Goal: Task Accomplishment & Management: Manage account settings

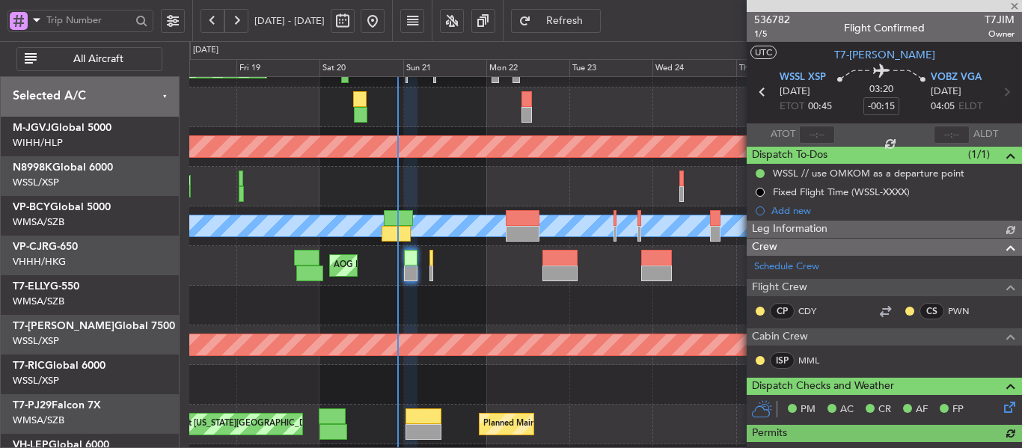
scroll to position [411, 0]
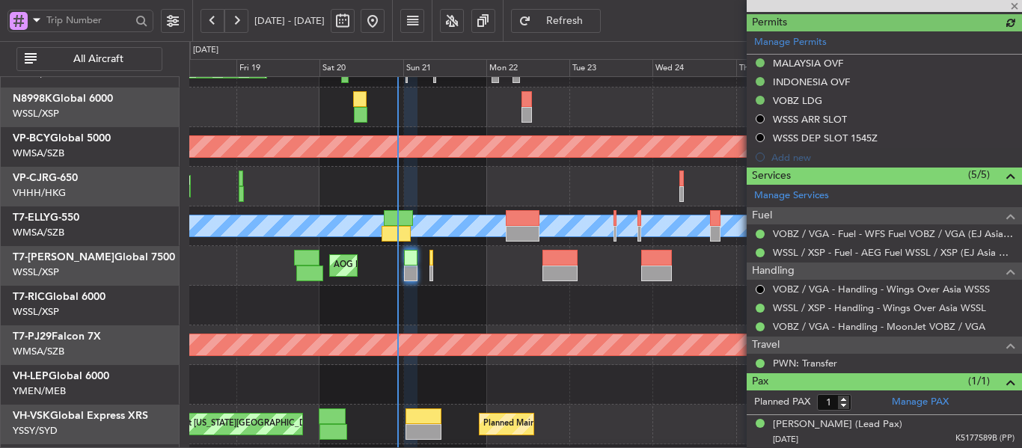
type input "[PERSON_NAME] (LEU)"
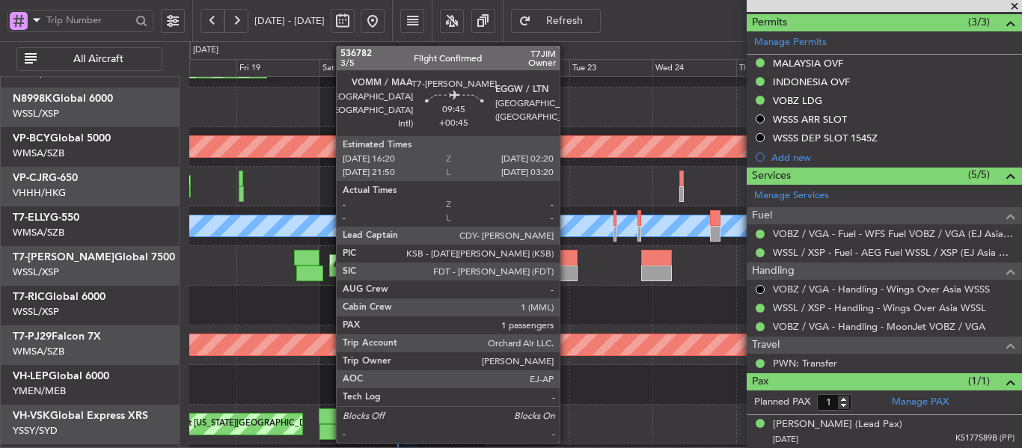
click at [567, 268] on div at bounding box center [560, 274] width 35 height 16
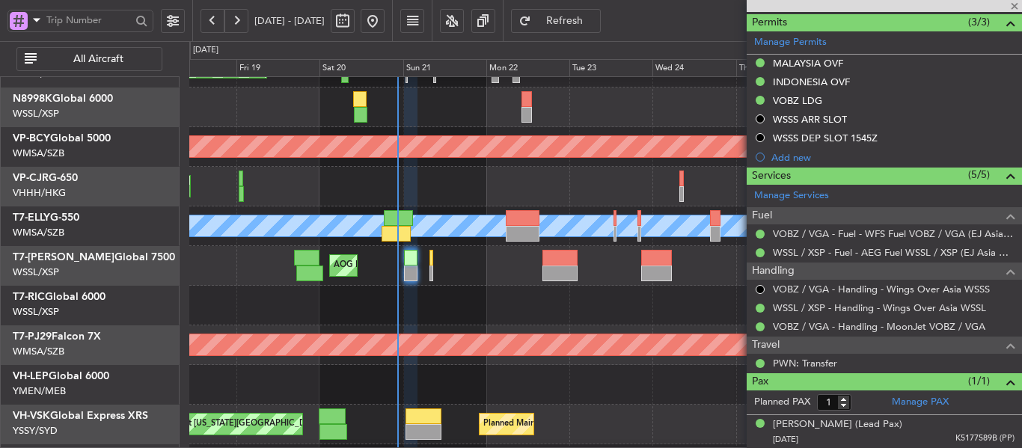
type input "+00:45"
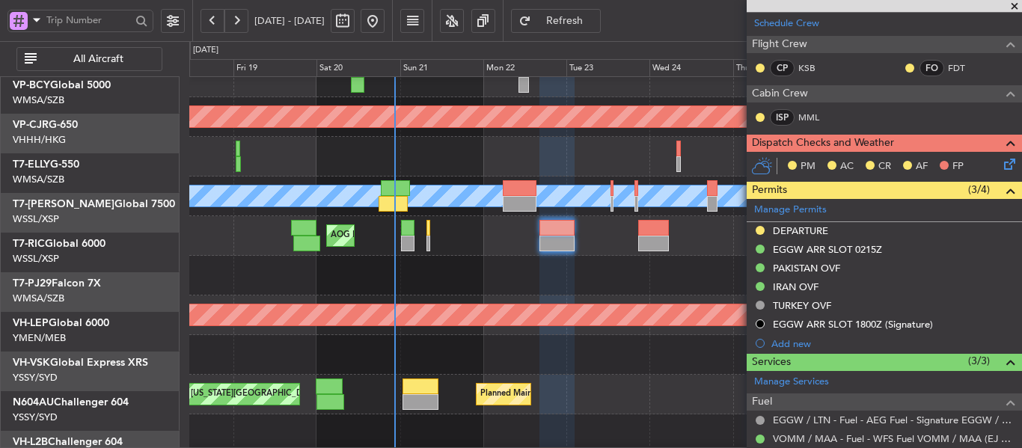
scroll to position [126, 0]
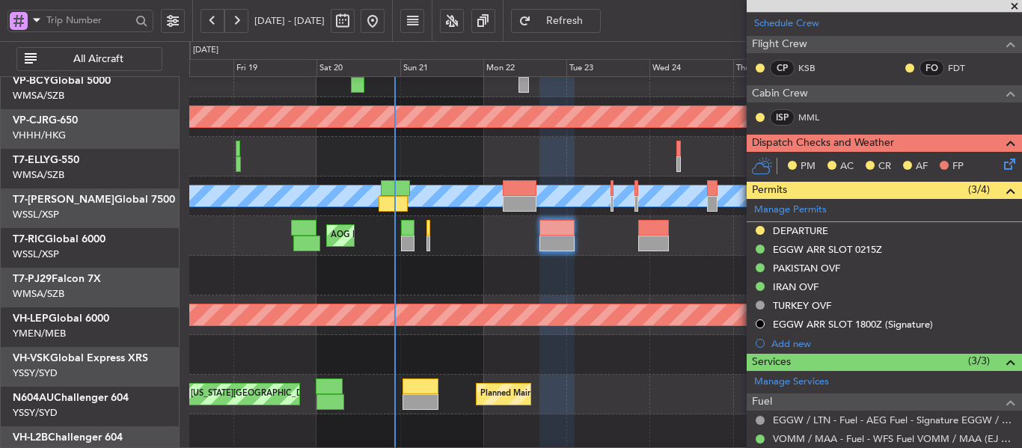
click at [496, 256] on div at bounding box center [605, 276] width 832 height 40
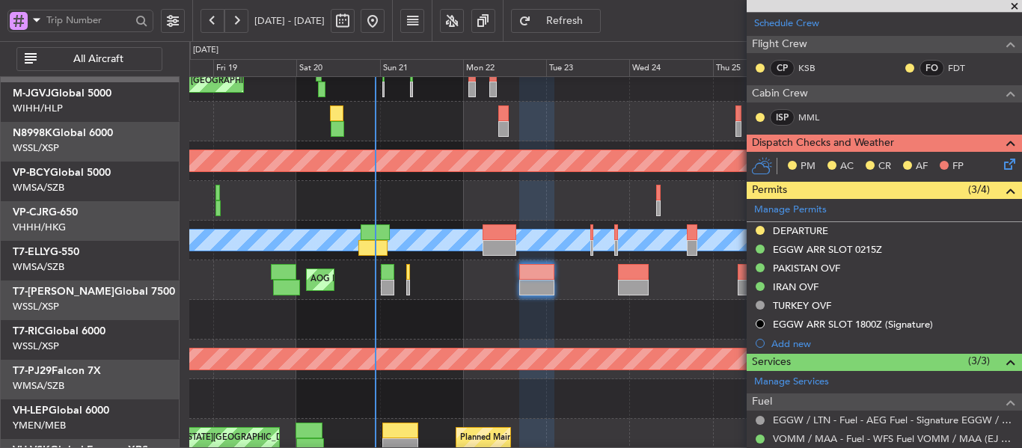
scroll to position [34, 0]
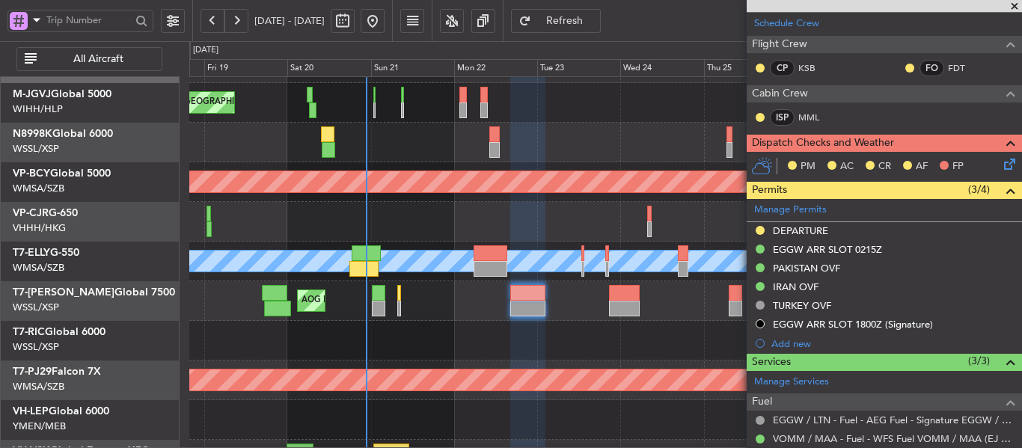
click at [225, 333] on div at bounding box center [605, 341] width 832 height 40
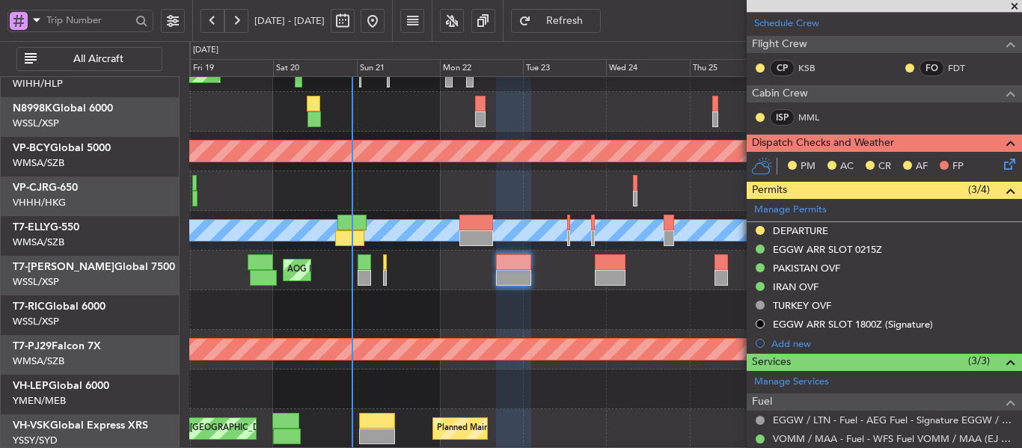
scroll to position [66, 0]
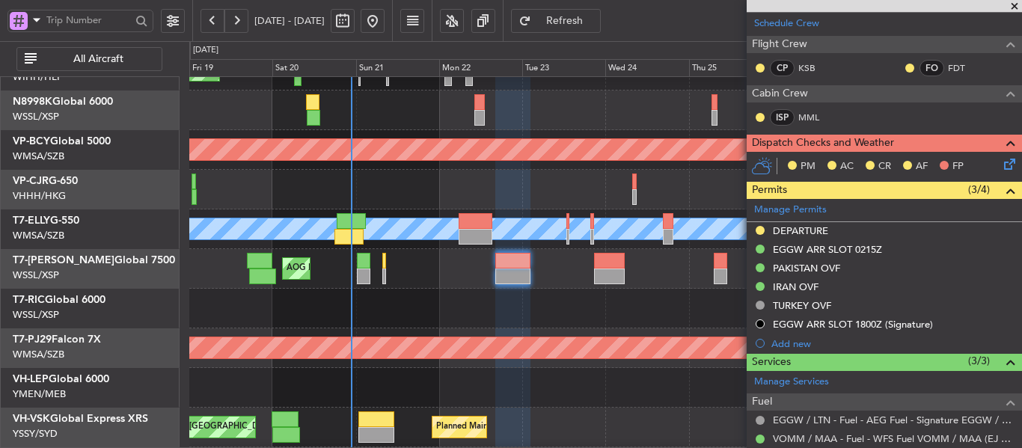
click at [409, 329] on div "Planned Maint [GEOGRAPHIC_DATA] (Sultan [PERSON_NAME] [PERSON_NAME] - Subang)" at bounding box center [605, 349] width 832 height 40
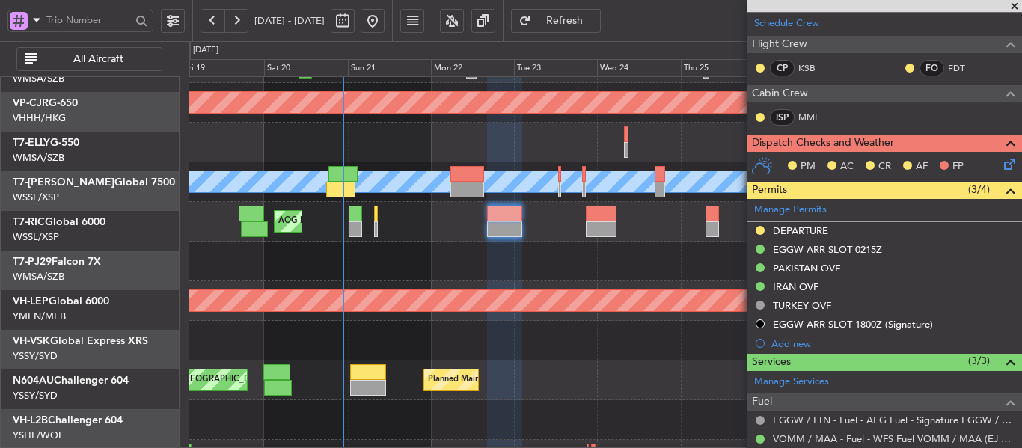
scroll to position [49, 0]
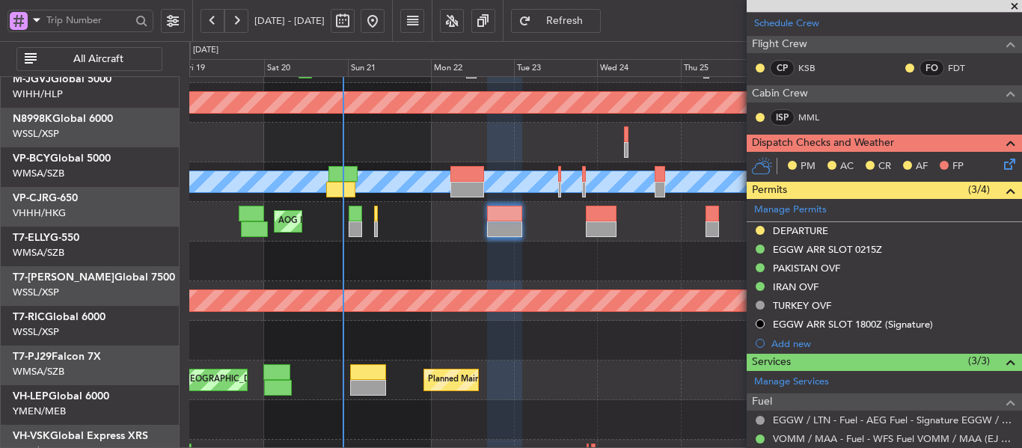
click at [415, 361] on div at bounding box center [605, 341] width 832 height 40
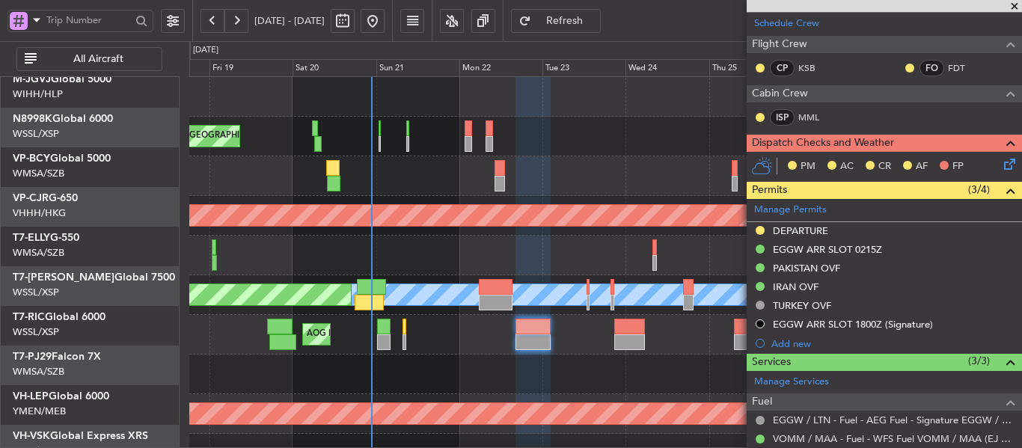
scroll to position [0, 0]
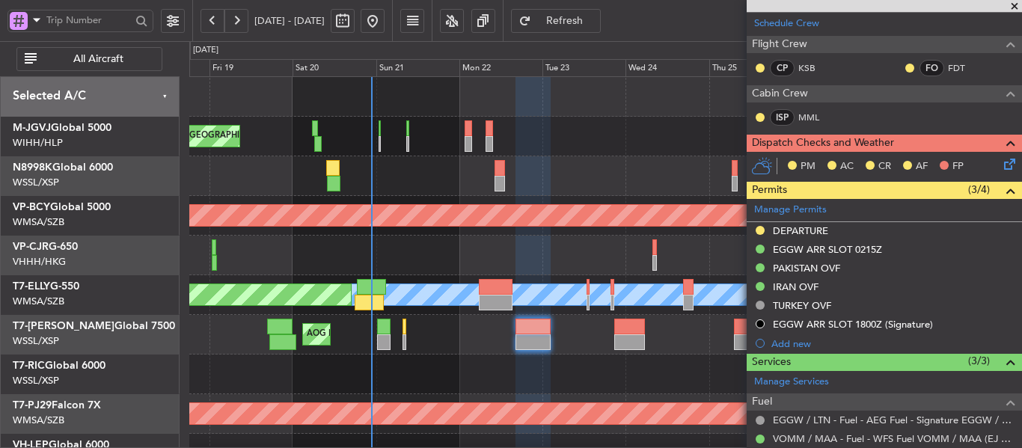
click at [400, 326] on div "[PERSON_NAME][GEOGRAPHIC_DATA] ([PERSON_NAME] Intl) [PERSON_NAME] Jakarta (Hali…" at bounding box center [605, 335] width 832 height 516
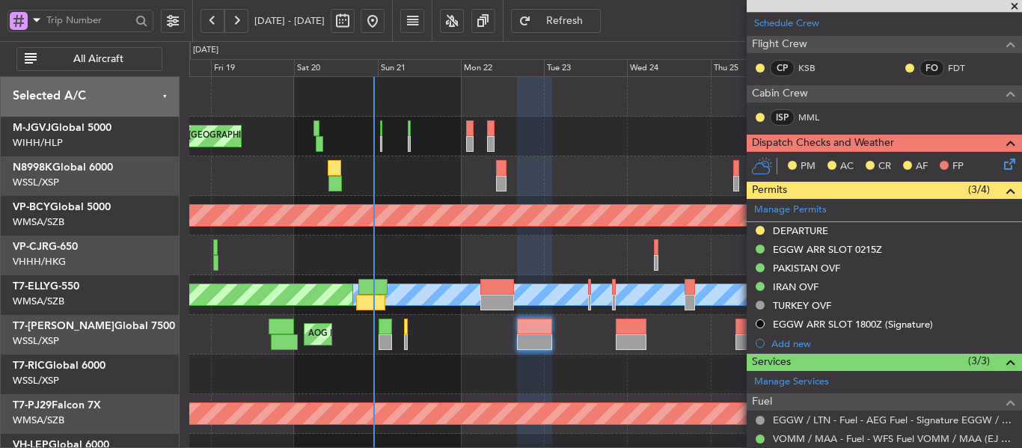
click at [1013, 5] on span at bounding box center [1014, 6] width 15 height 13
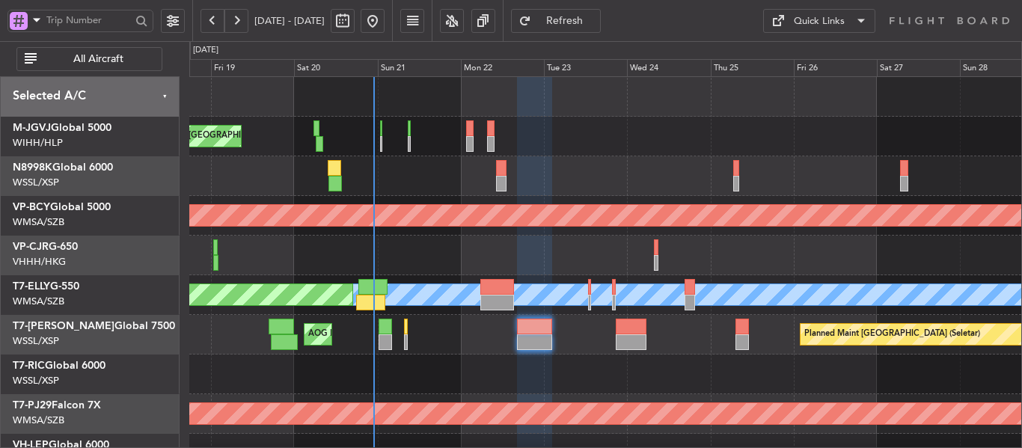
type input "0"
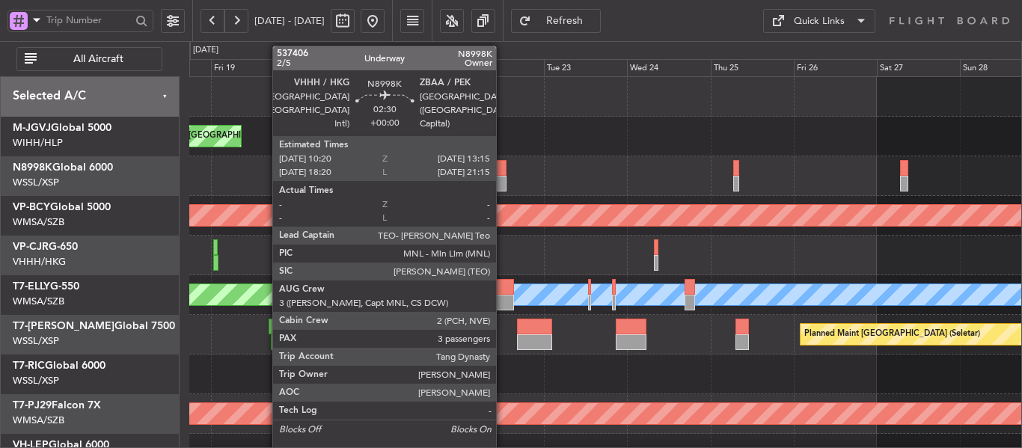
click at [503, 174] on div at bounding box center [501, 168] width 10 height 16
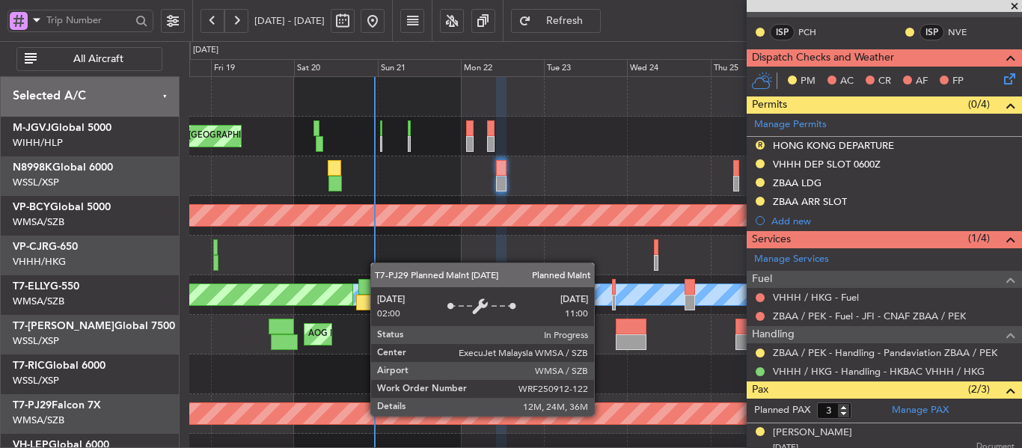
scroll to position [7, 0]
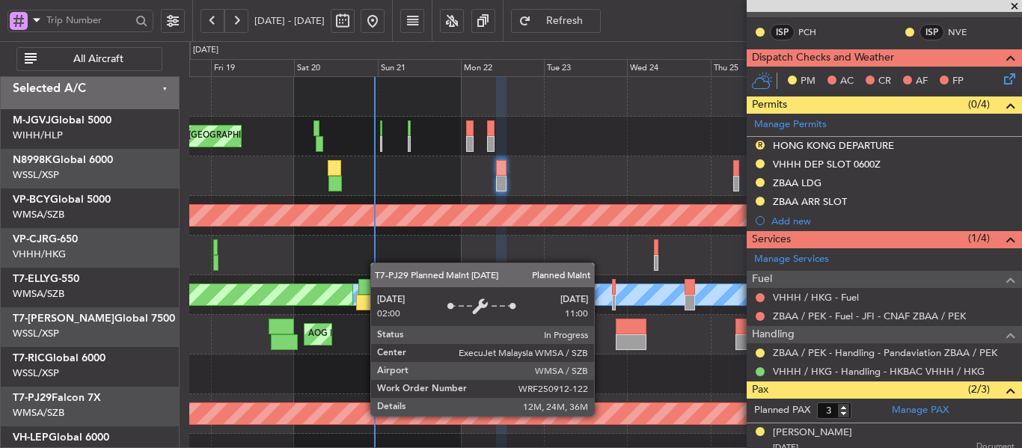
click at [340, 156] on div at bounding box center [605, 176] width 832 height 40
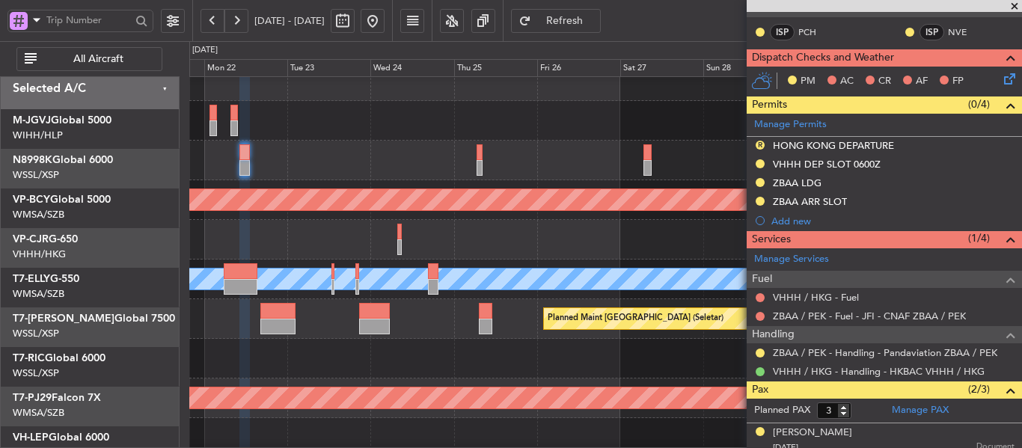
scroll to position [19, 0]
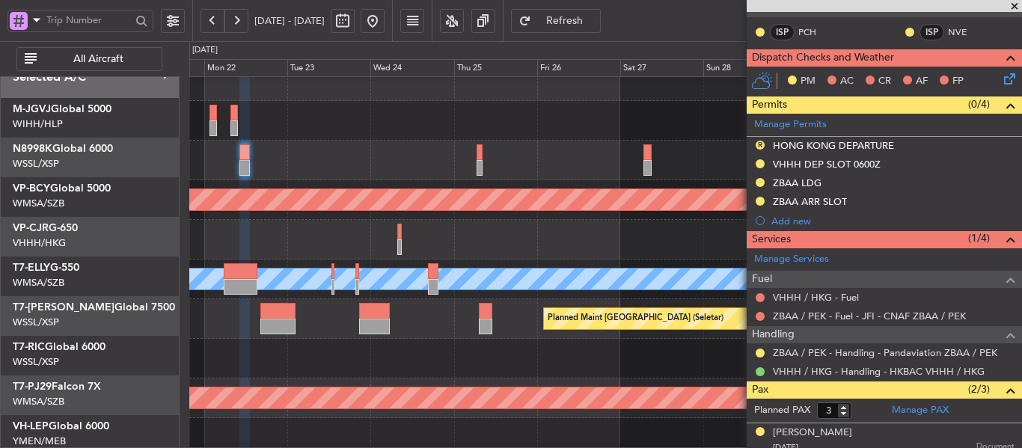
click at [540, 243] on div at bounding box center [605, 240] width 832 height 40
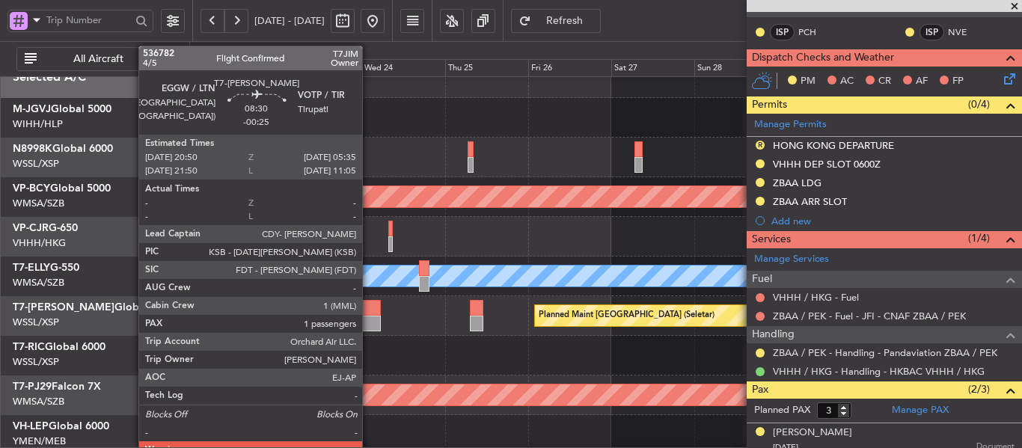
click at [369, 311] on div at bounding box center [365, 308] width 31 height 16
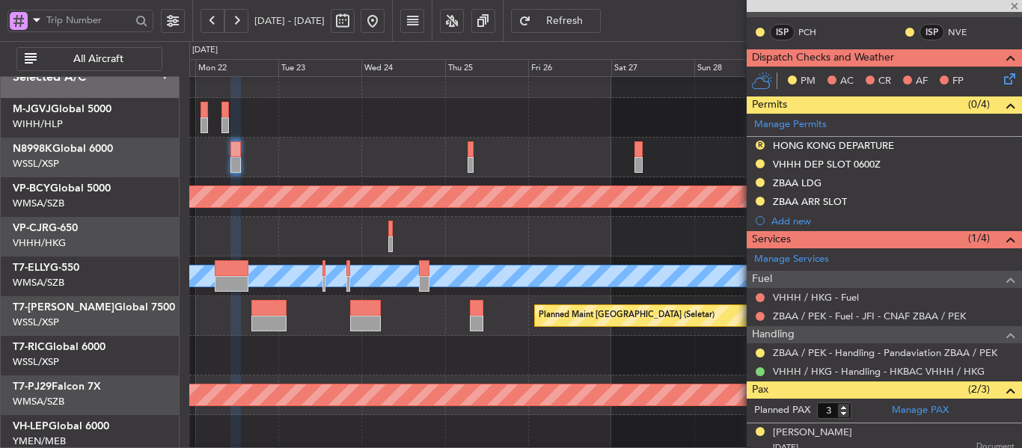
type input "-00:25"
type input "1"
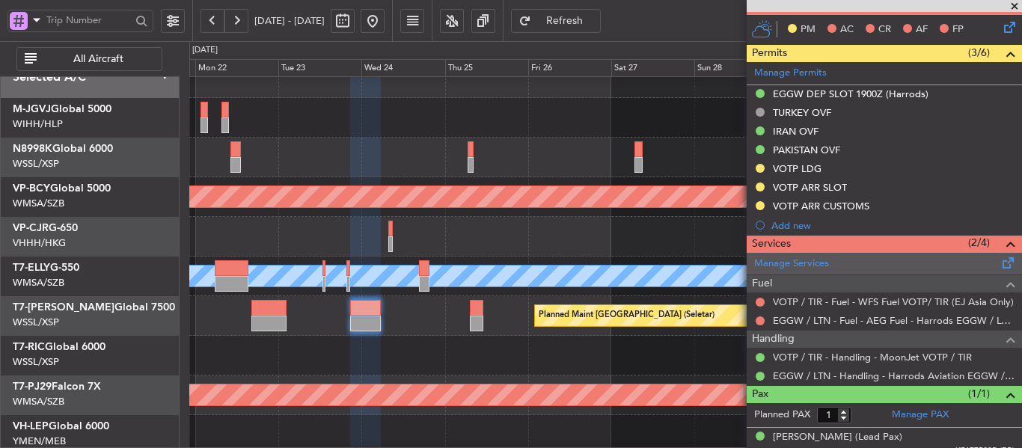
scroll to position [430, 0]
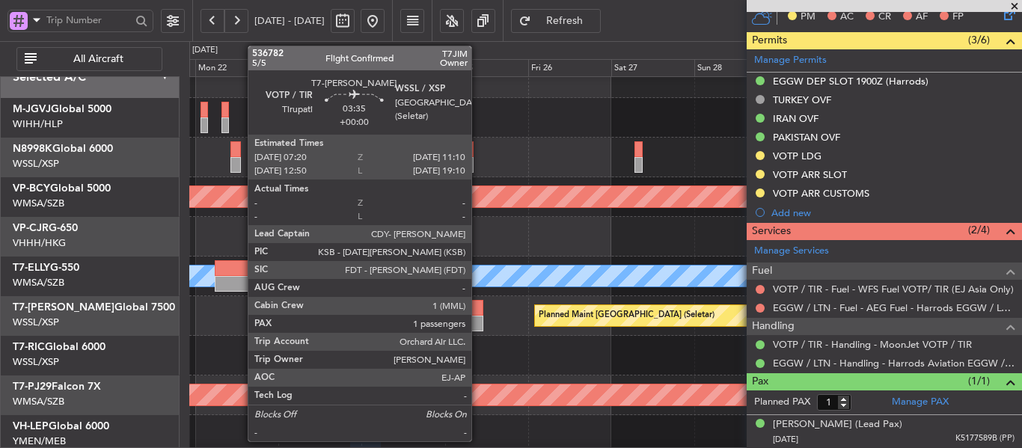
click at [478, 311] on div at bounding box center [476, 308] width 13 height 16
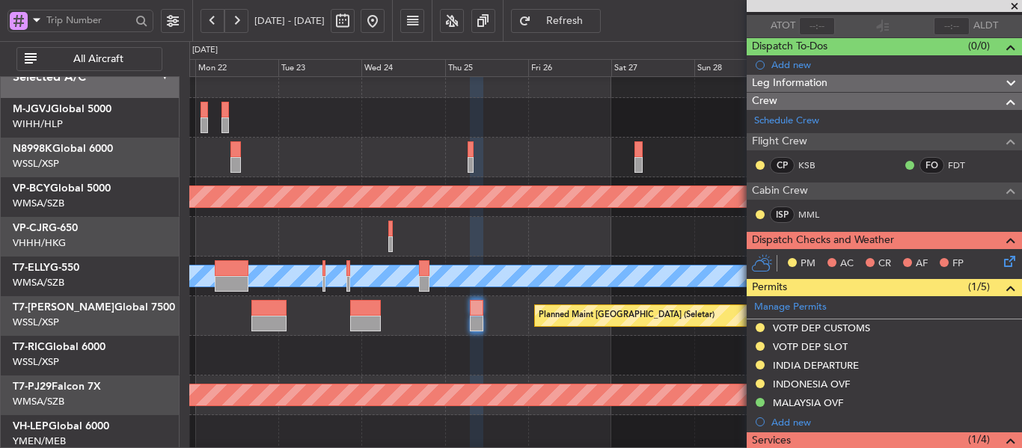
scroll to position [98, 0]
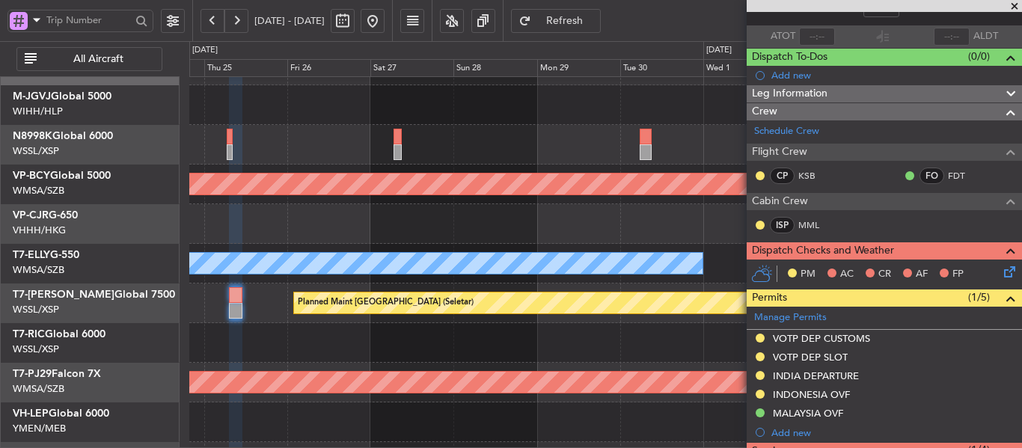
click at [358, 245] on div "MEL" at bounding box center [605, 264] width 832 height 40
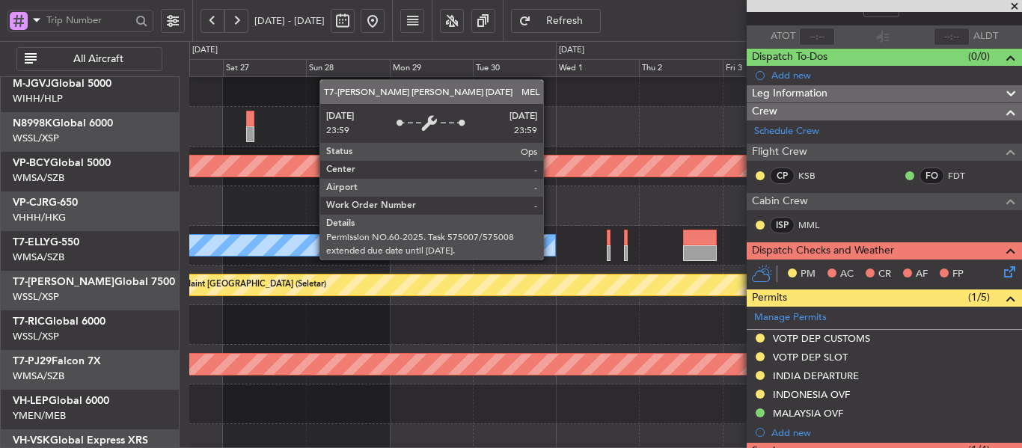
scroll to position [62, 0]
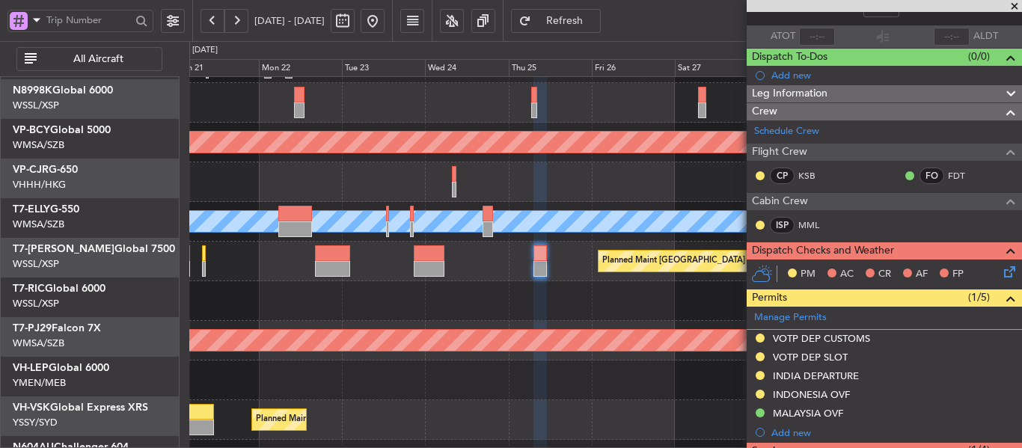
click at [600, 305] on div at bounding box center [605, 301] width 832 height 40
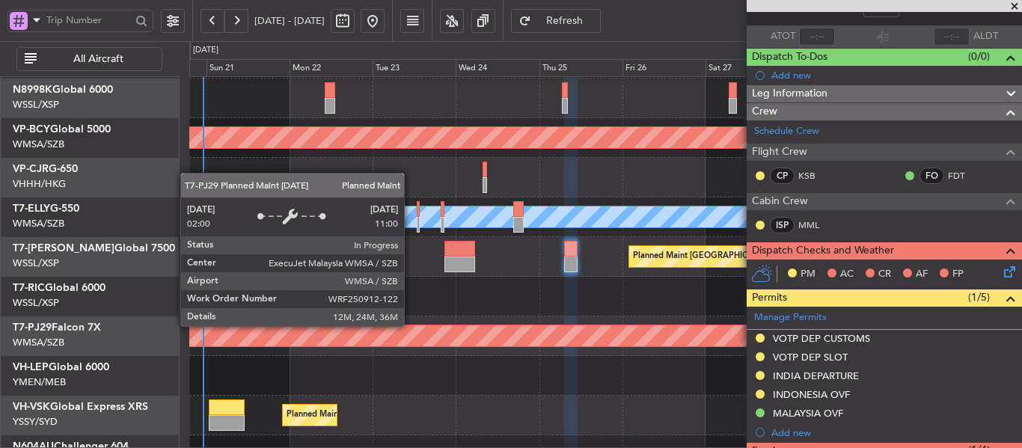
scroll to position [104, 0]
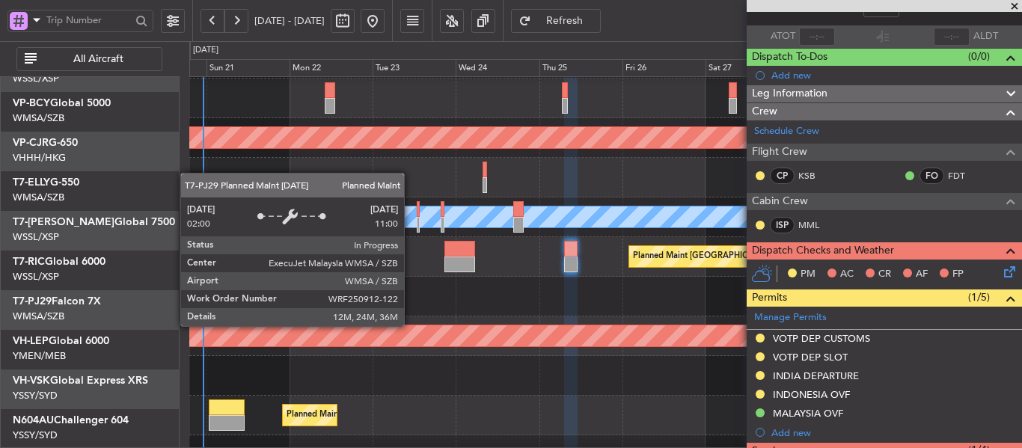
click at [555, 326] on div "Planned Maint [GEOGRAPHIC_DATA] (Sultan [PERSON_NAME] [PERSON_NAME] - Subang)" at bounding box center [561, 336] width 2195 height 21
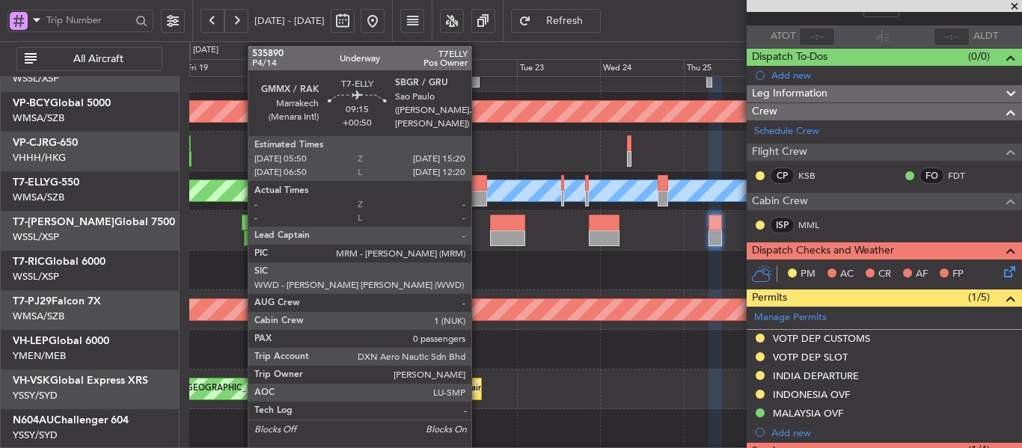
click at [478, 183] on div at bounding box center [471, 183] width 34 height 16
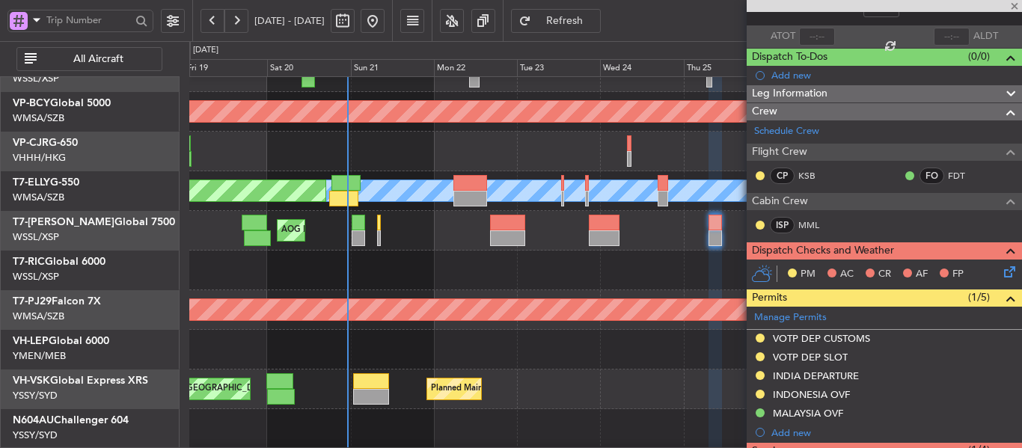
type input "+00:50"
type input "0"
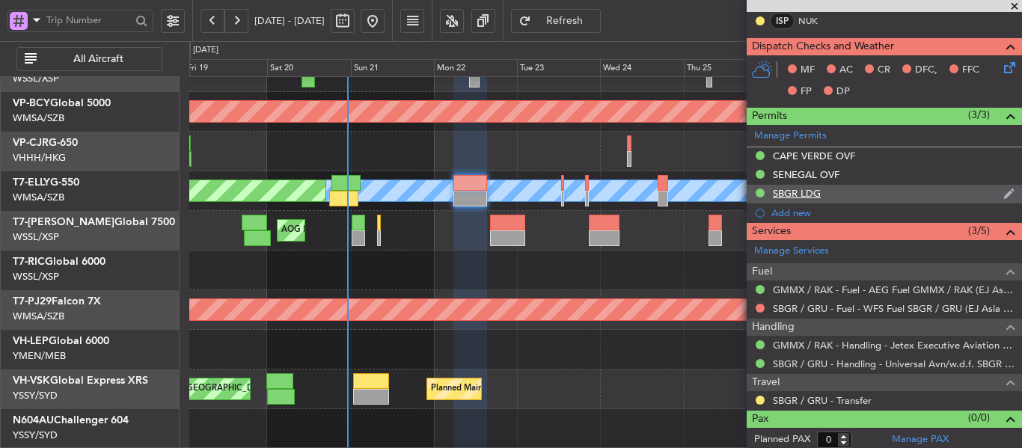
scroll to position [325, 0]
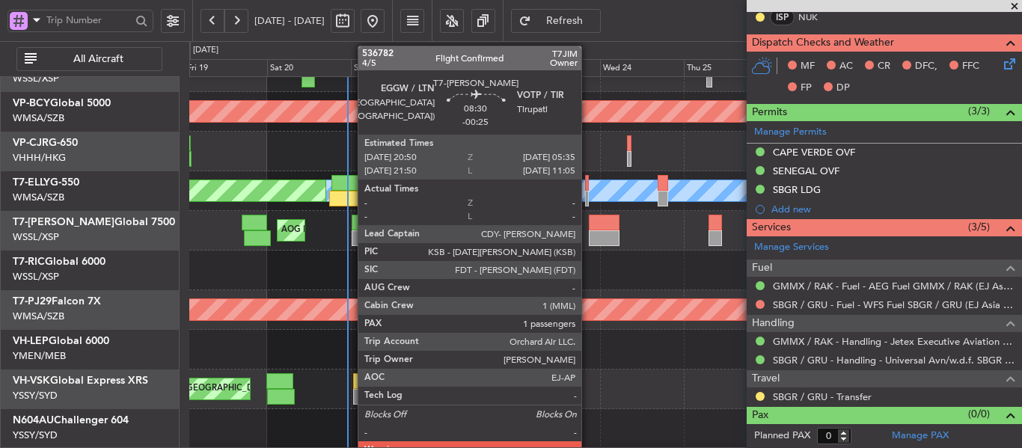
click at [589, 232] on div at bounding box center [604, 239] width 31 height 16
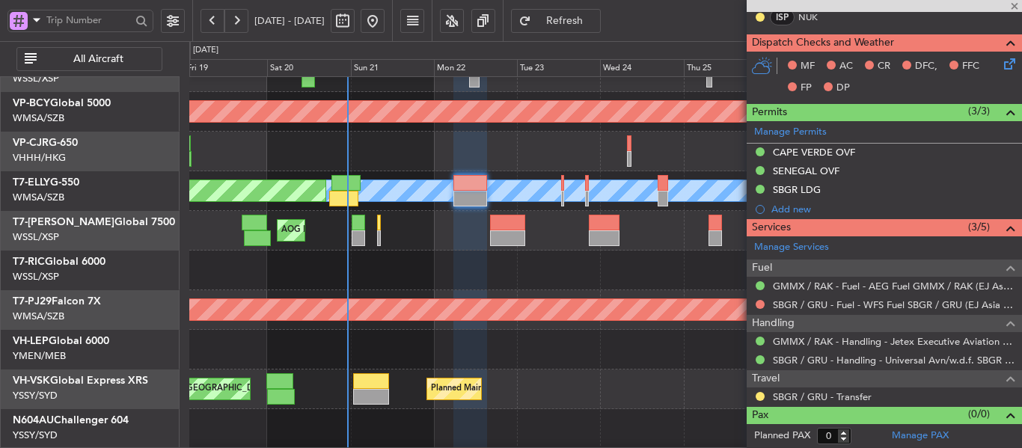
click at [602, 233] on div at bounding box center [604, 239] width 31 height 16
type input "-00:25"
type input "1"
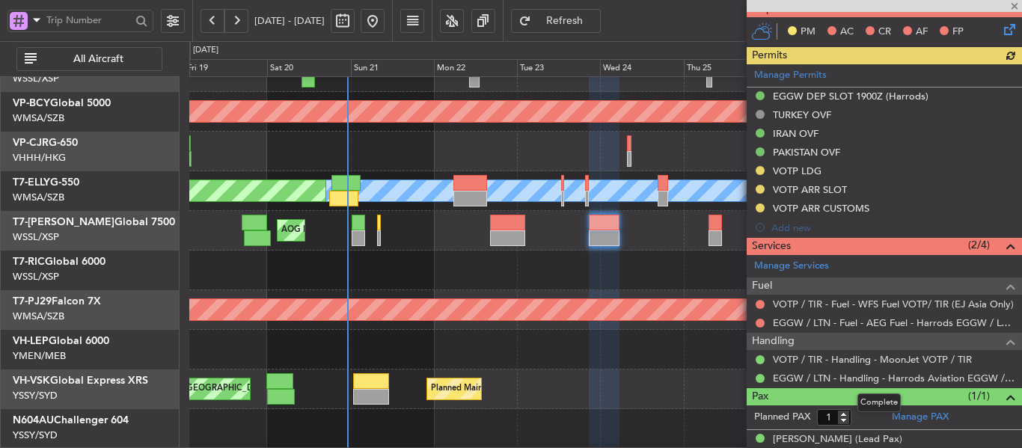
scroll to position [430, 0]
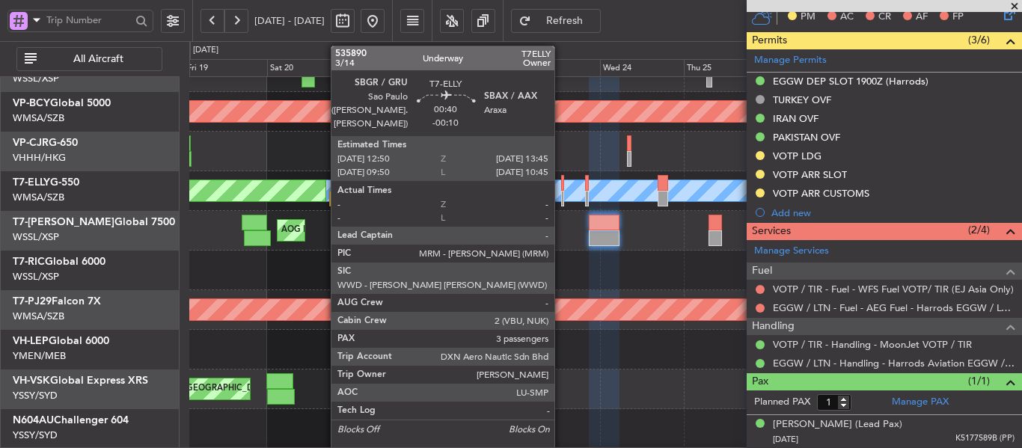
click at [561, 190] on div at bounding box center [563, 183] width 4 height 16
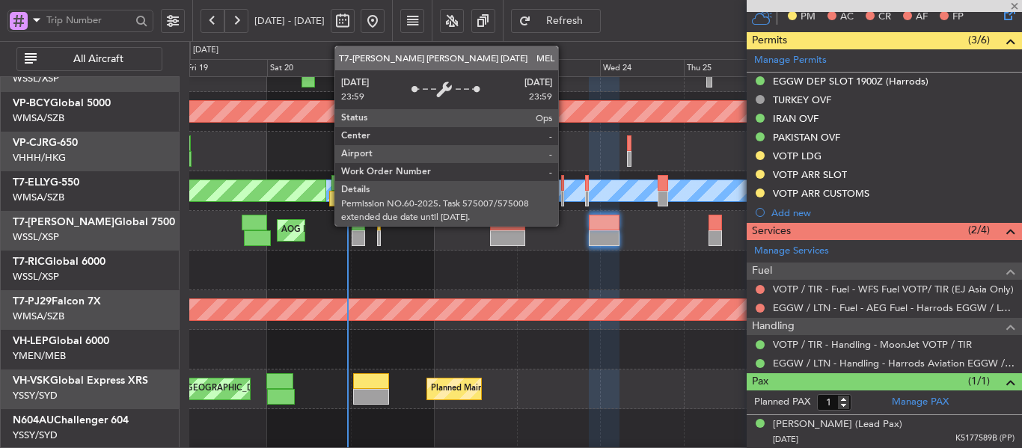
type input "-00:10"
type input "6"
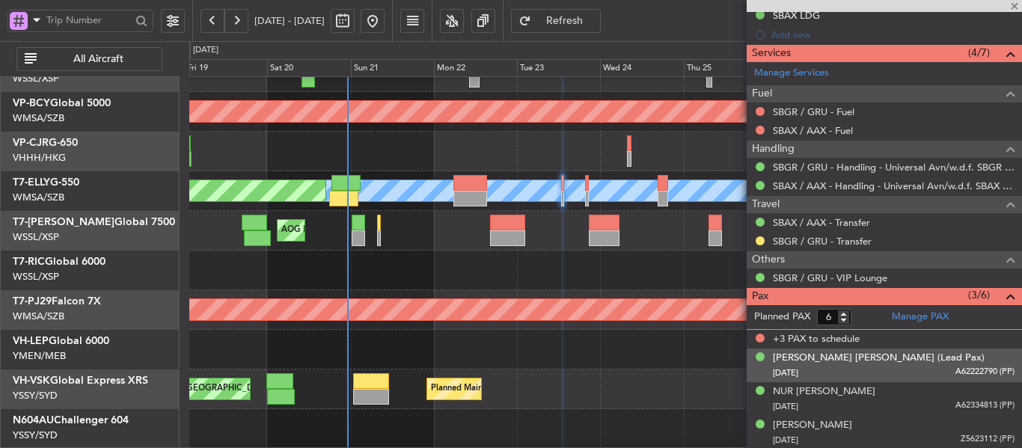
scroll to position [527, 0]
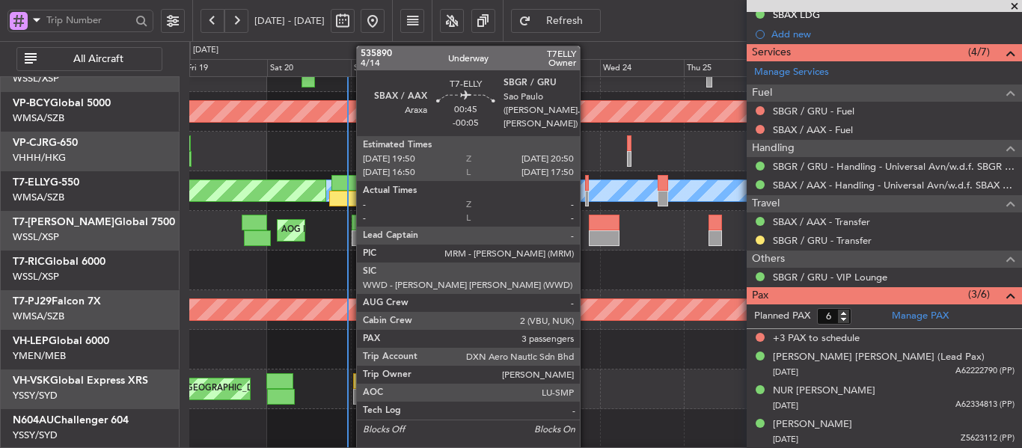
click at [587, 186] on div at bounding box center [587, 183] width 4 height 16
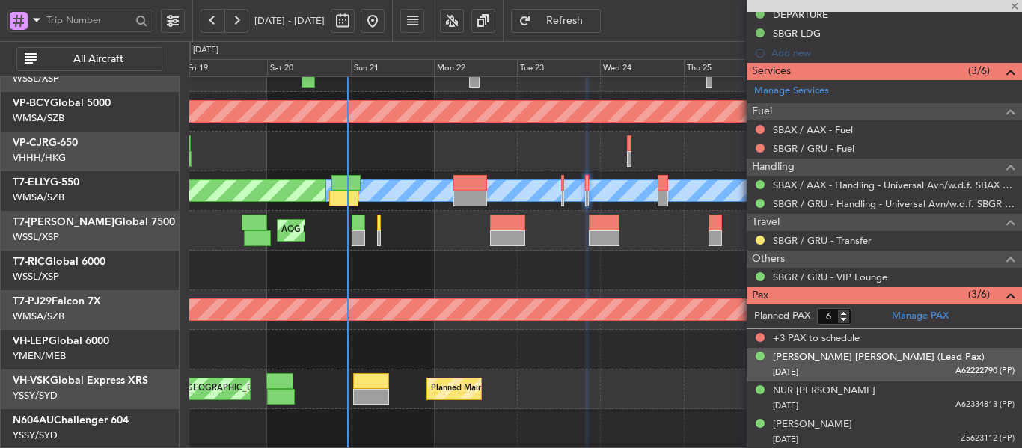
scroll to position [489, 0]
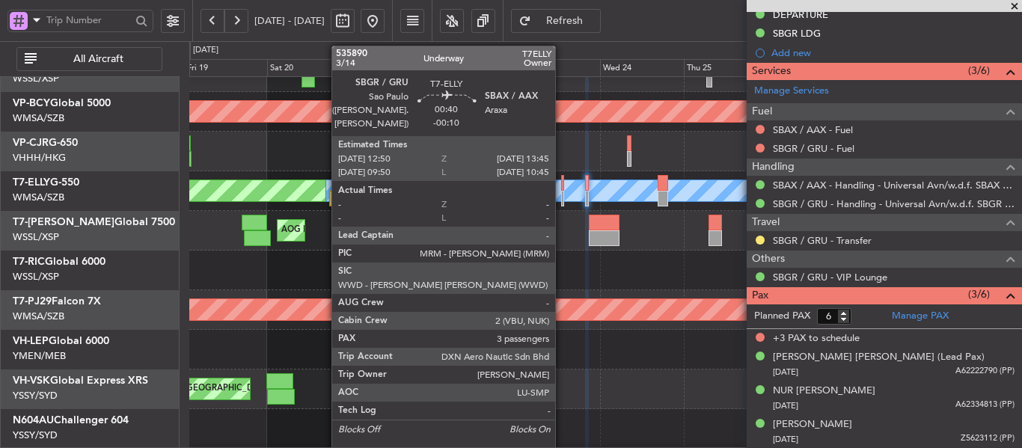
click at [562, 189] on div at bounding box center [563, 183] width 4 height 16
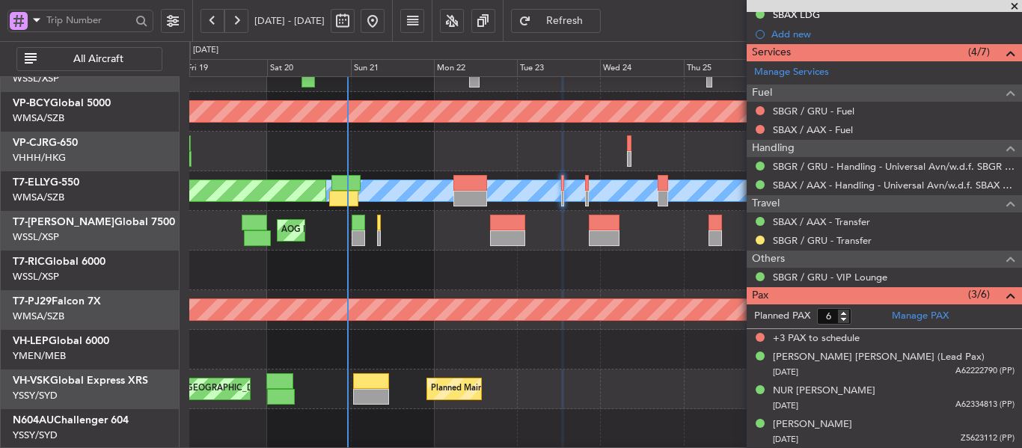
scroll to position [144, 0]
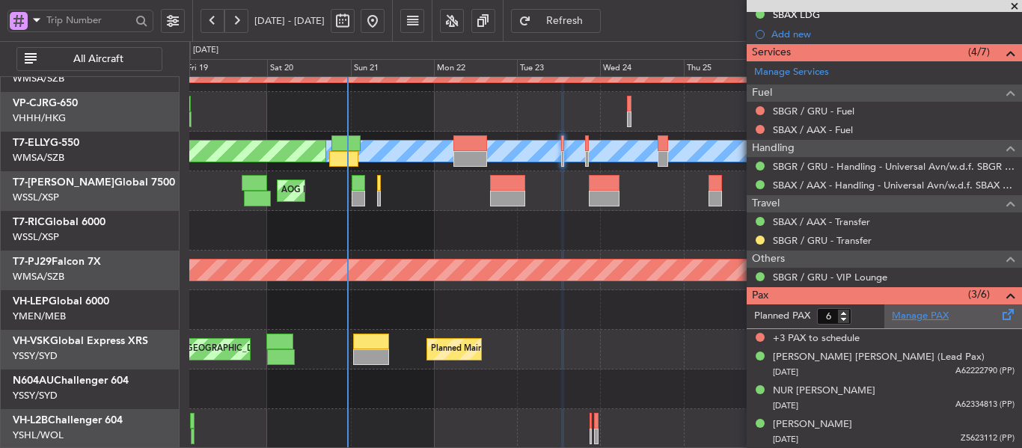
click at [915, 317] on link "Manage PAX" at bounding box center [920, 316] width 57 height 15
click at [502, 293] on div at bounding box center [605, 310] width 832 height 40
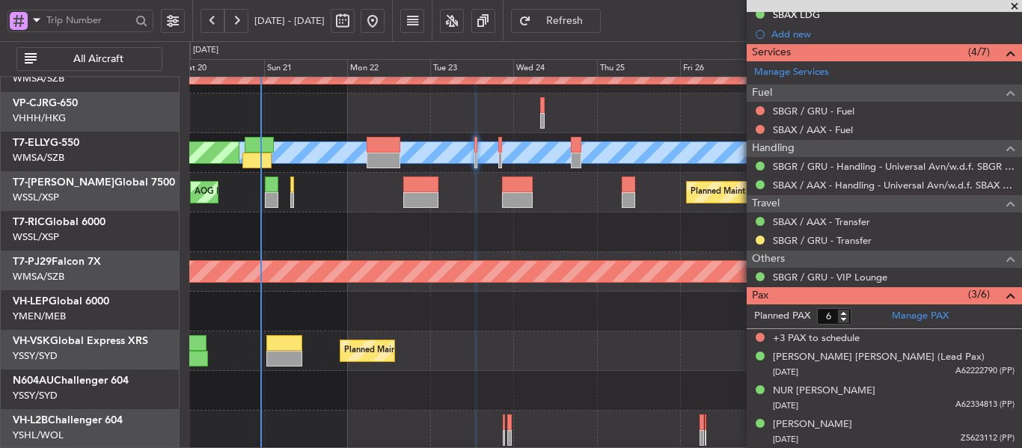
scroll to position [142, 0]
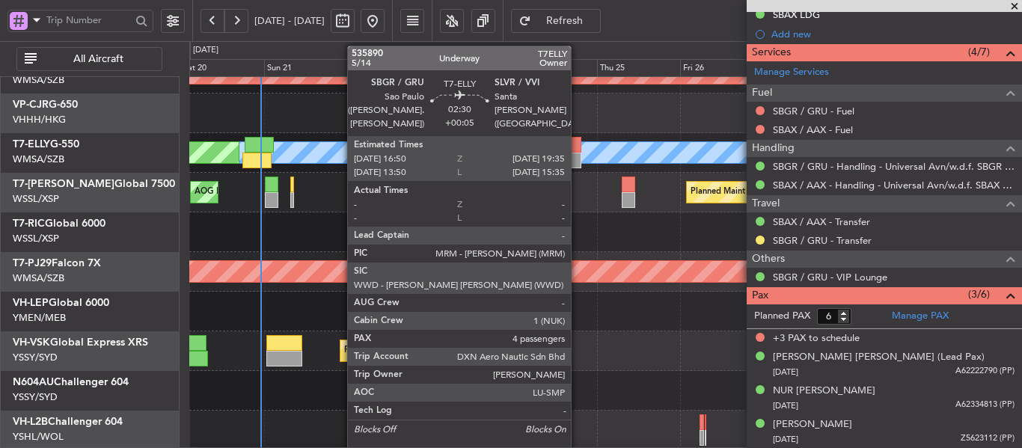
click at [576, 157] on div at bounding box center [576, 161] width 10 height 16
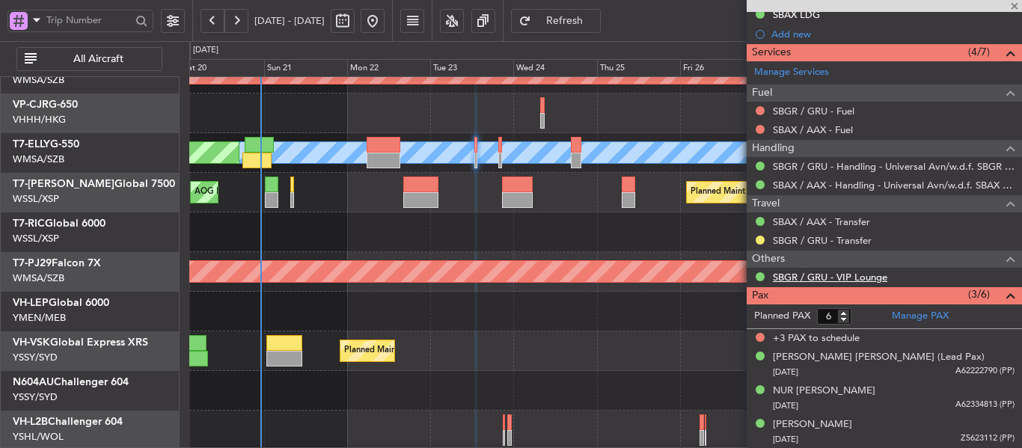
type input "+00:05"
type input "4"
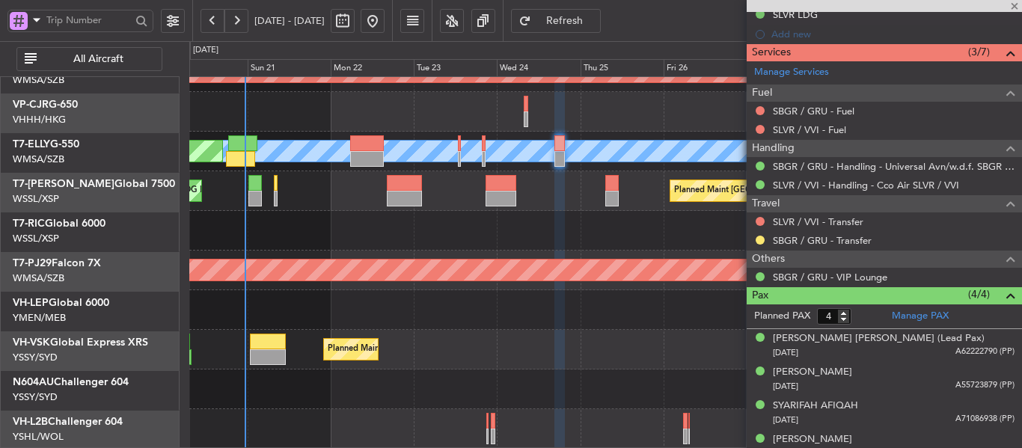
scroll to position [144, 0]
click at [433, 293] on div at bounding box center [605, 310] width 832 height 40
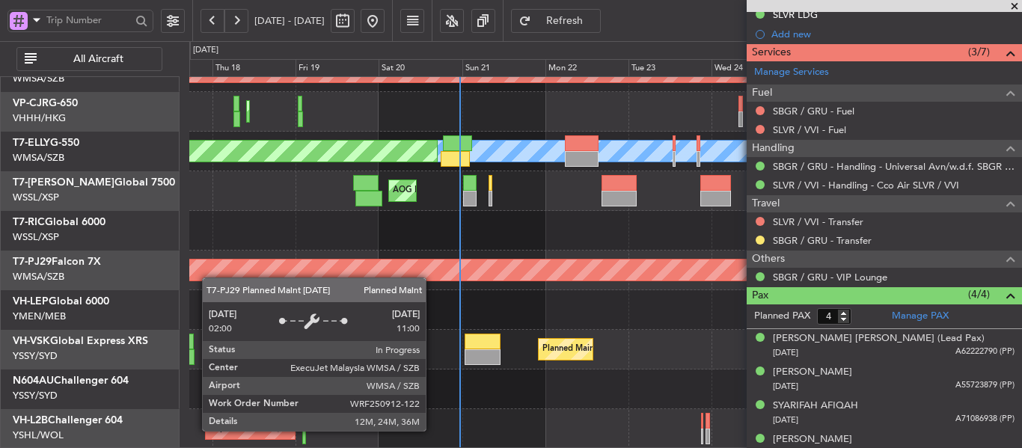
click at [424, 263] on div "Unplanned Maint [GEOGRAPHIC_DATA] (Sultan [PERSON_NAME] [PERSON_NAME] - Subang)…" at bounding box center [511, 244] width 1022 height 407
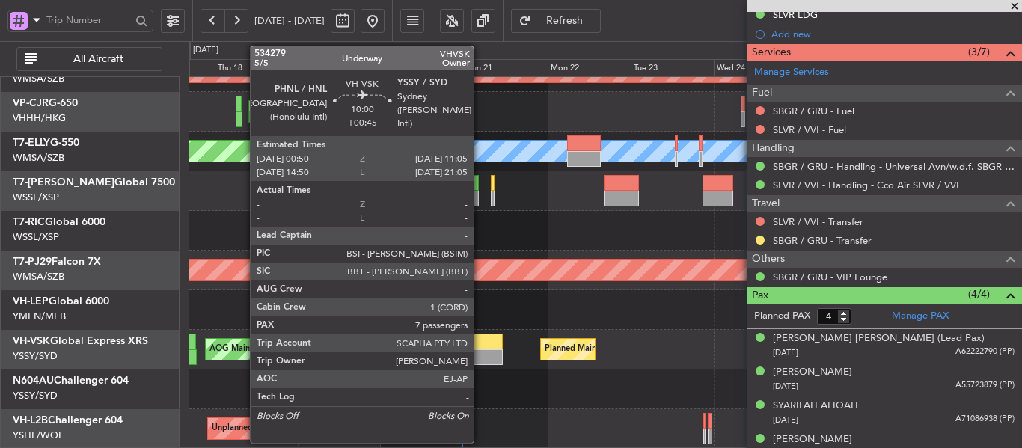
click at [480, 360] on div at bounding box center [485, 358] width 36 height 16
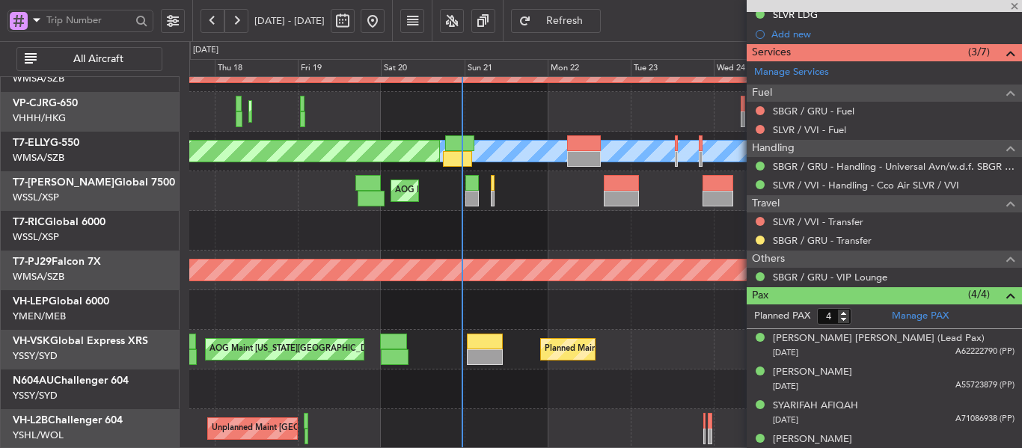
type input "+00:45"
type input "7"
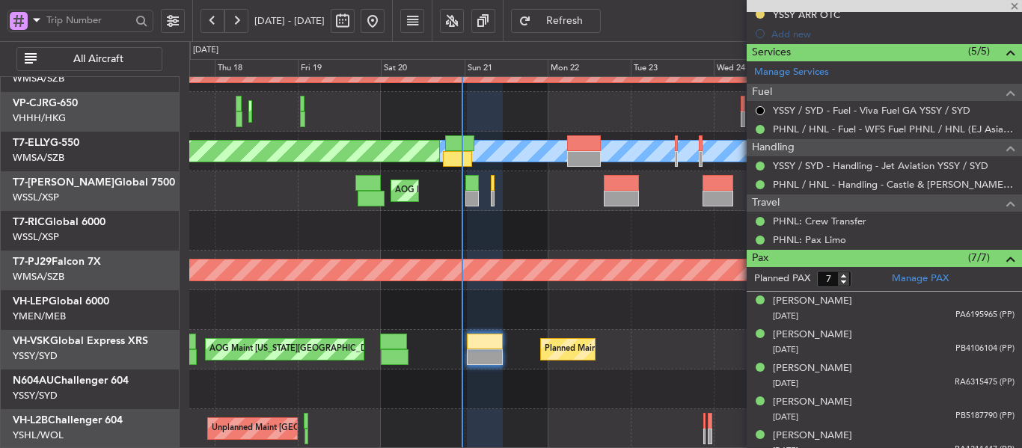
type input "[PERSON_NAME] (LEU)"
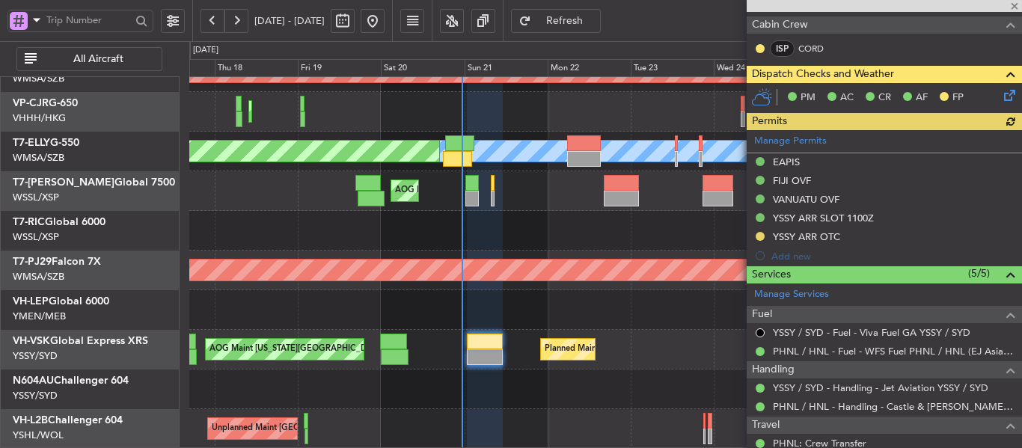
scroll to position [310, 0]
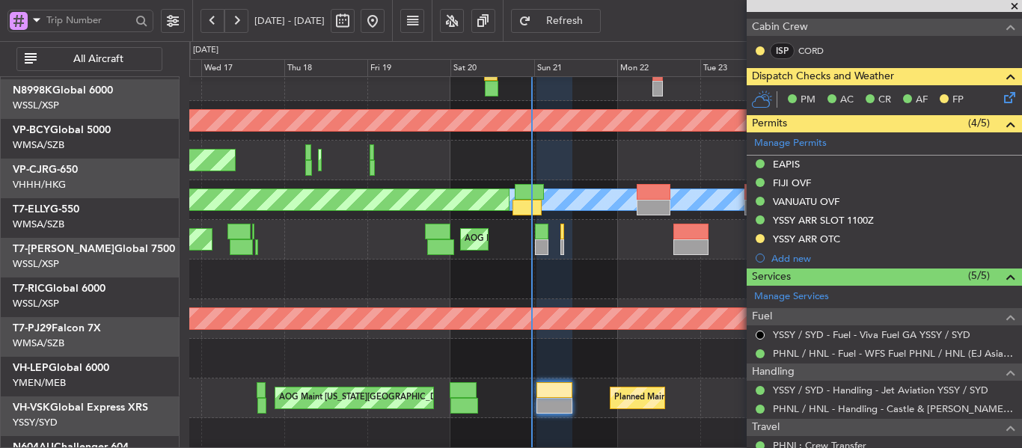
click at [455, 299] on div at bounding box center [605, 280] width 832 height 40
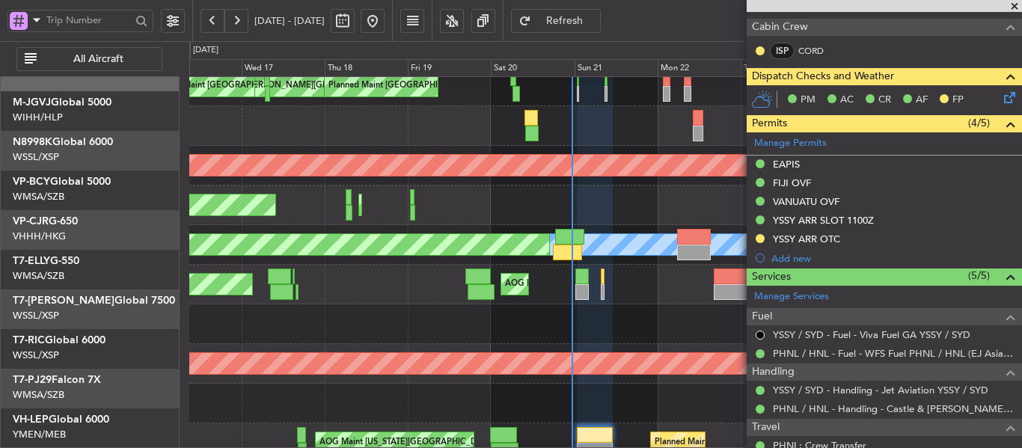
click at [400, 305] on div "Planned Maint [GEOGRAPHIC_DATA] (Seletar) AOG Maint Singapore (Seletar) Planned…" at bounding box center [605, 285] width 832 height 40
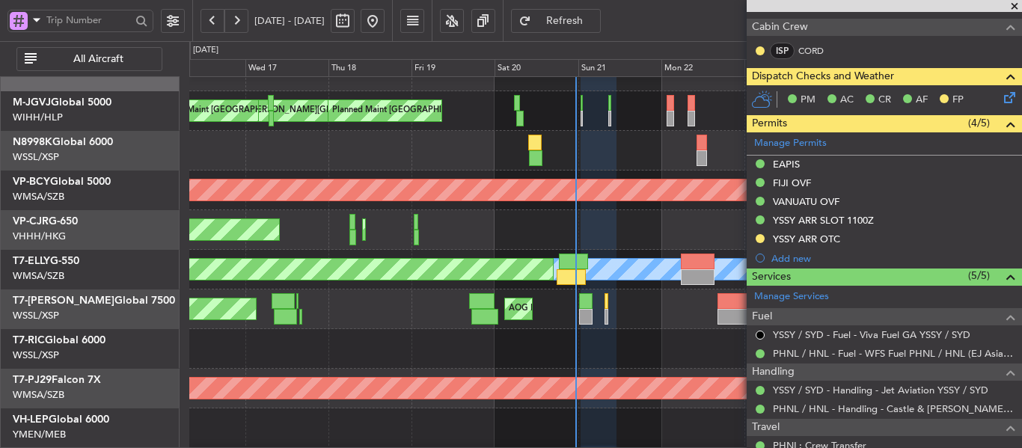
click at [358, 250] on div "Planned Maint [GEOGRAPHIC_DATA] ([GEOGRAPHIC_DATA] Intl) Planned Maint [GEOGRAP…" at bounding box center [605, 230] width 832 height 40
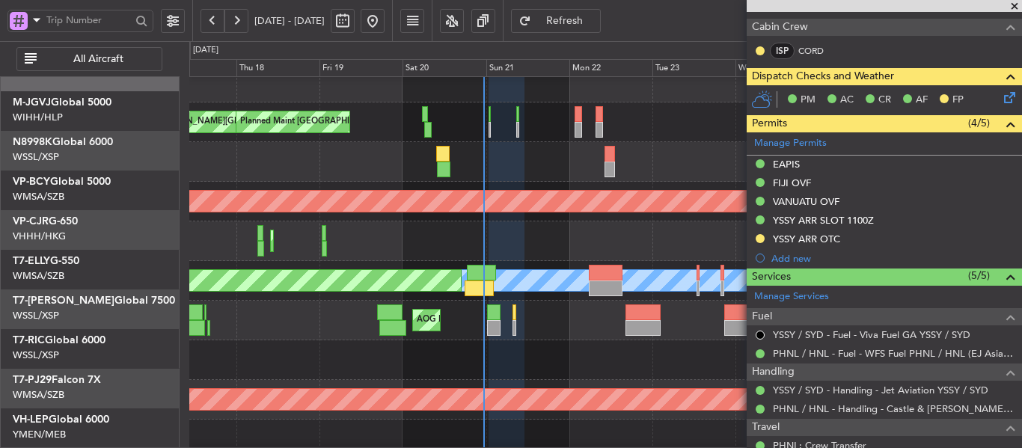
scroll to position [14, 0]
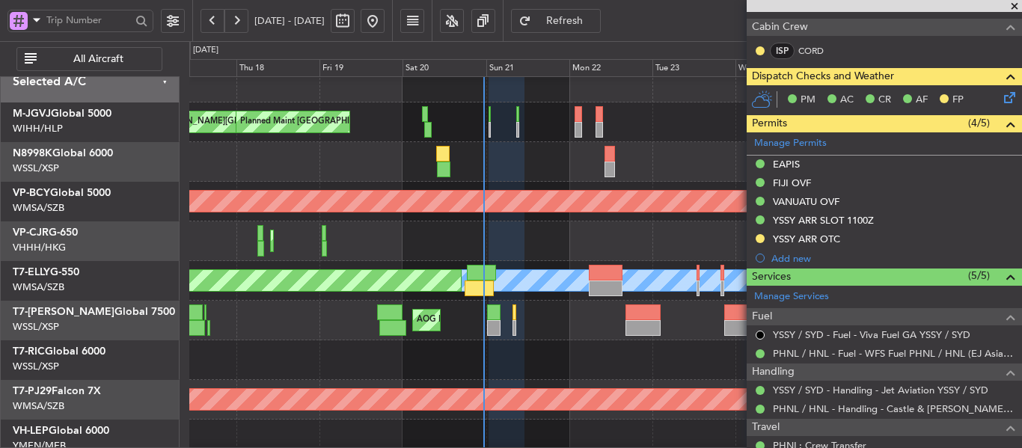
click at [1014, 4] on span at bounding box center [1014, 6] width 15 height 13
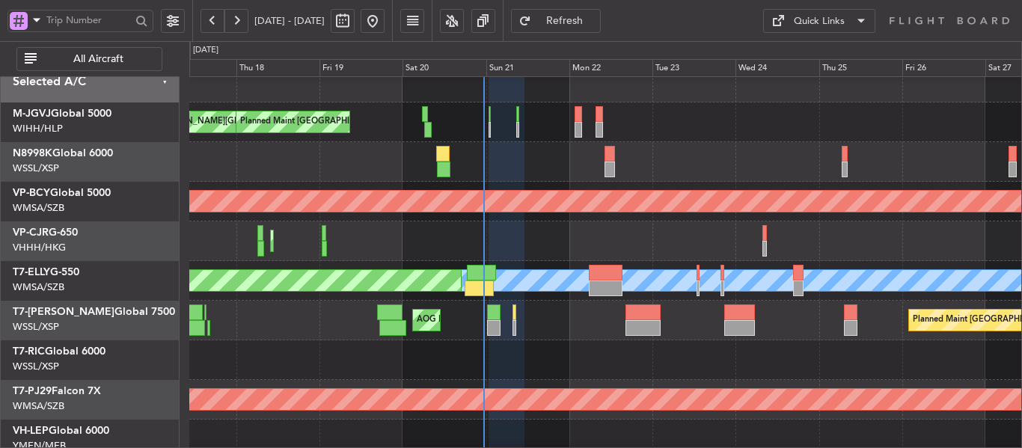
type input "0"
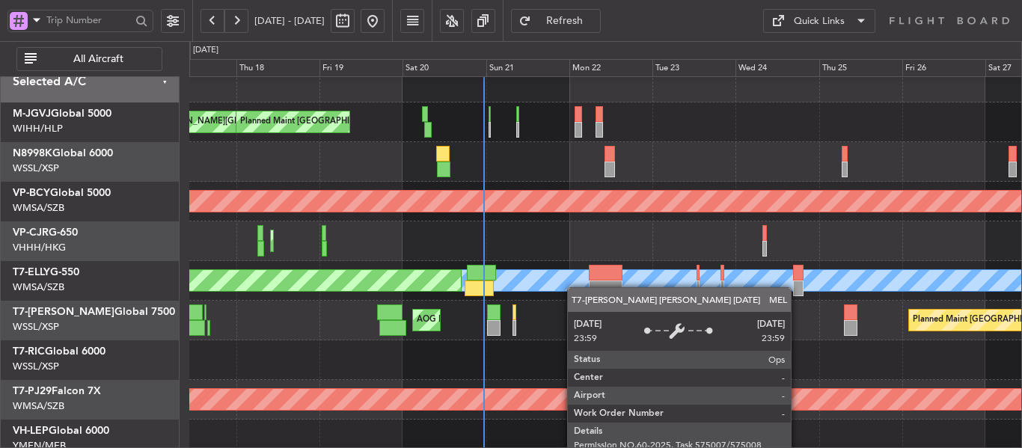
scroll to position [100, 0]
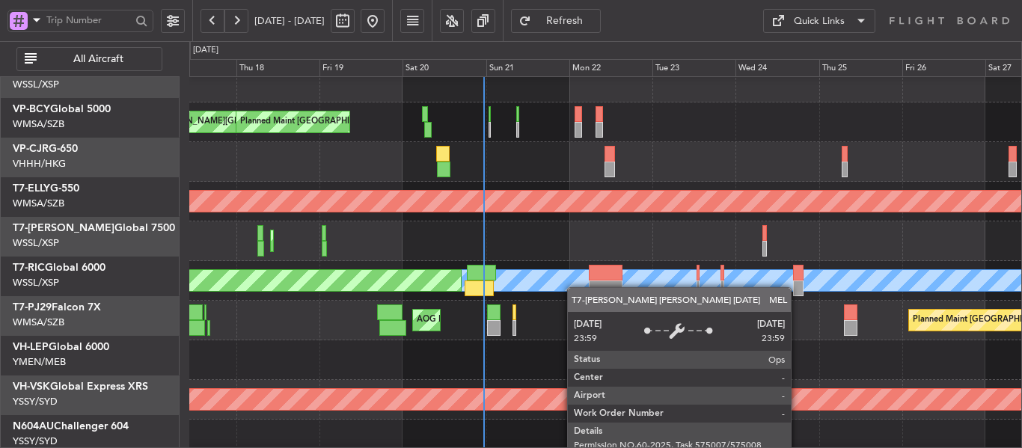
click at [570, 261] on div "[PERSON_NAME] Planned Maint [GEOGRAPHIC_DATA] ([GEOGRAPHIC_DATA])" at bounding box center [605, 281] width 832 height 40
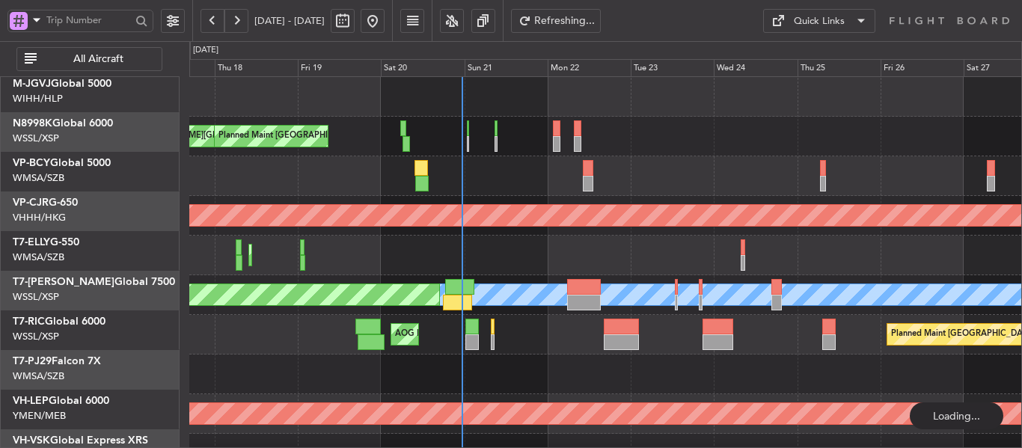
scroll to position [0, 0]
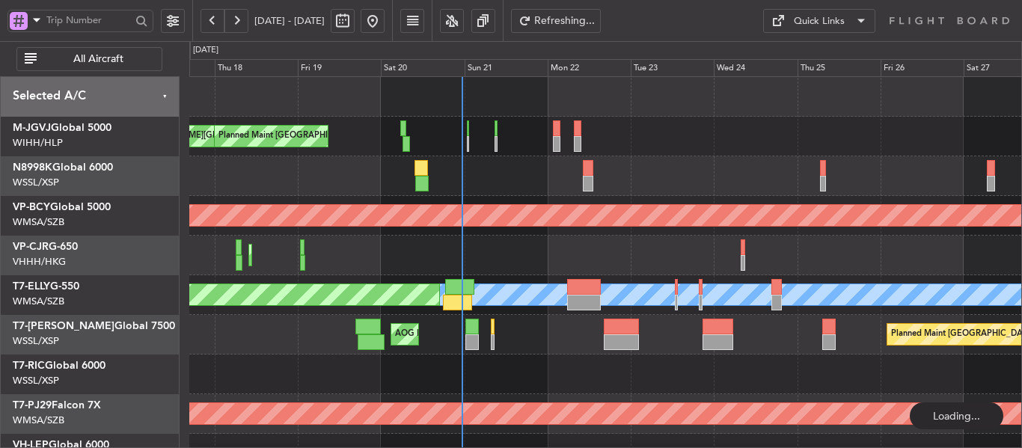
click at [526, 302] on div "[PERSON_NAME][GEOGRAPHIC_DATA] ([PERSON_NAME] Intl) [PERSON_NAME] Jakarta (Hali…" at bounding box center [605, 335] width 832 height 516
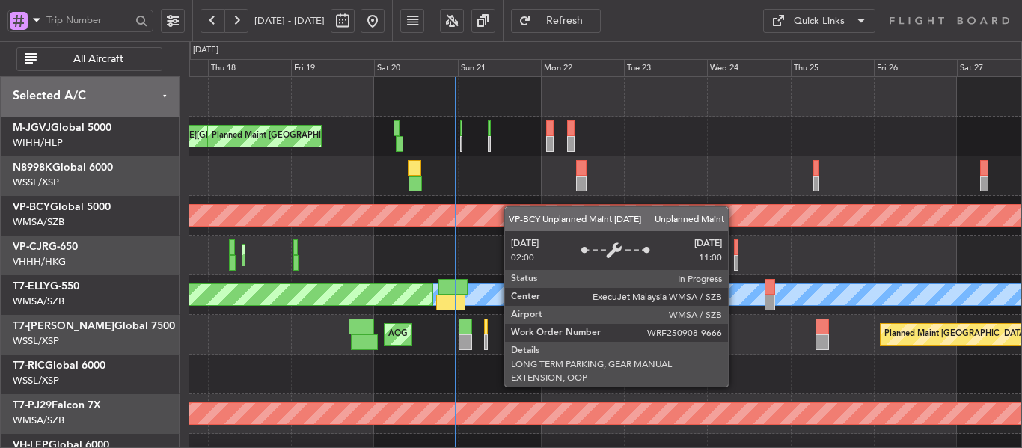
click at [508, 261] on div "[PERSON_NAME][GEOGRAPHIC_DATA] ([PERSON_NAME] Intl) [PERSON_NAME] Jakarta (Hali…" at bounding box center [605, 335] width 832 height 516
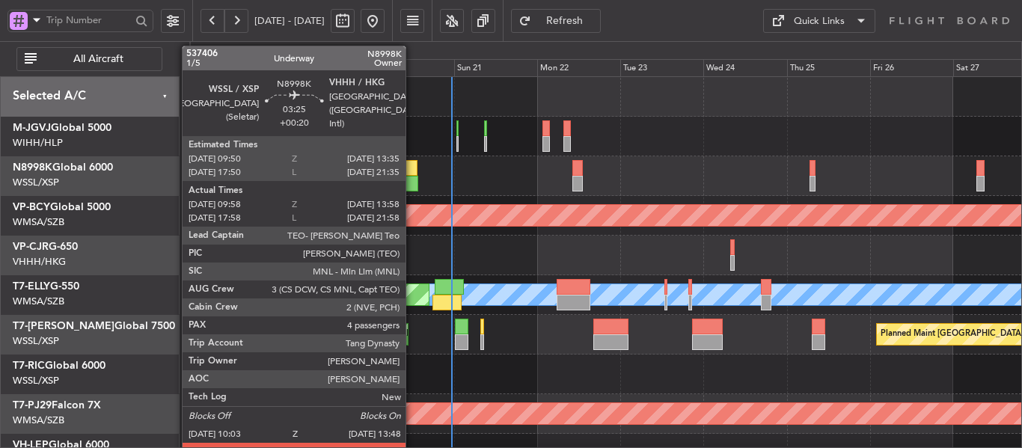
click at [412, 180] on div at bounding box center [411, 184] width 13 height 16
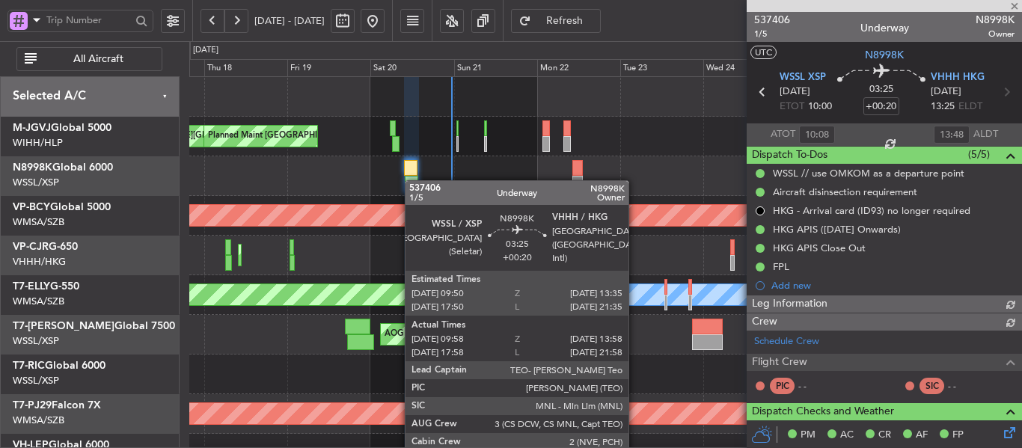
type input "[PERSON_NAME] (BTA)"
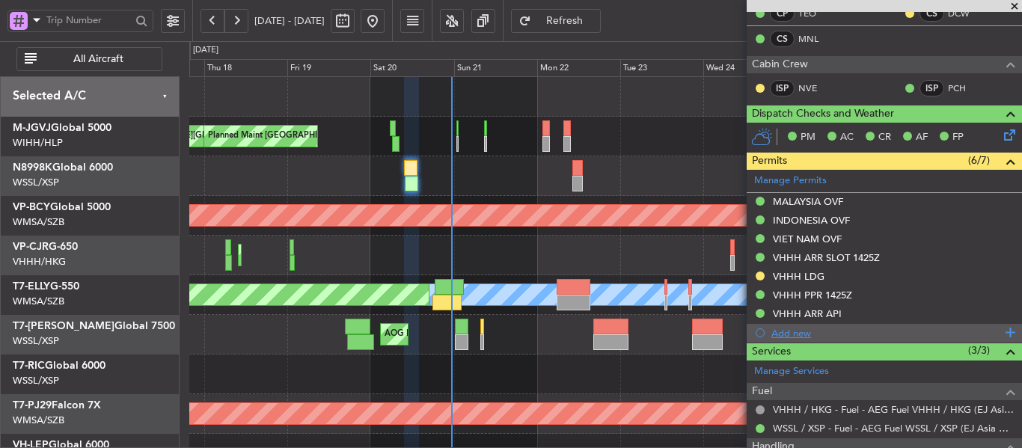
scroll to position [449, 0]
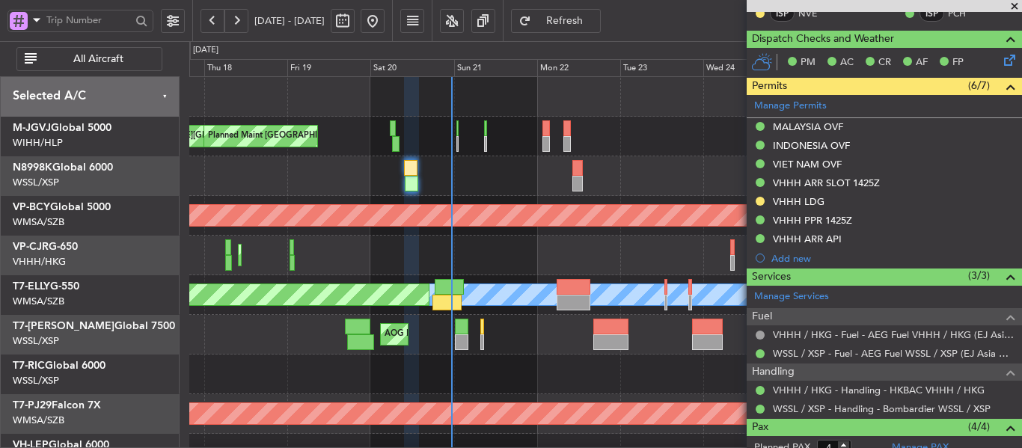
click at [1016, 4] on span at bounding box center [1014, 6] width 15 height 13
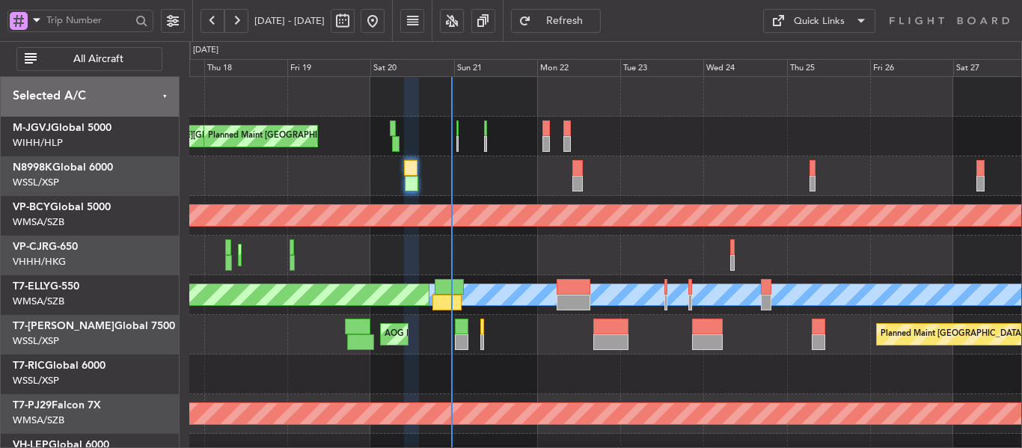
type input "0"
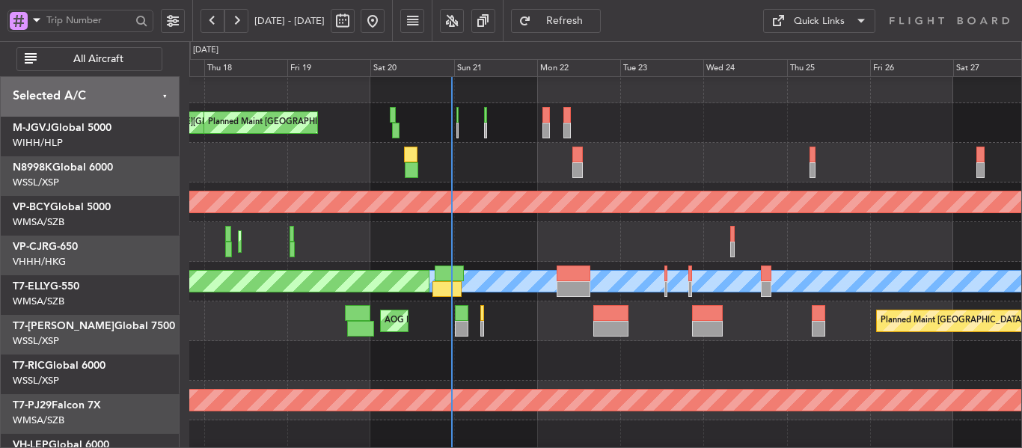
scroll to position [33, 0]
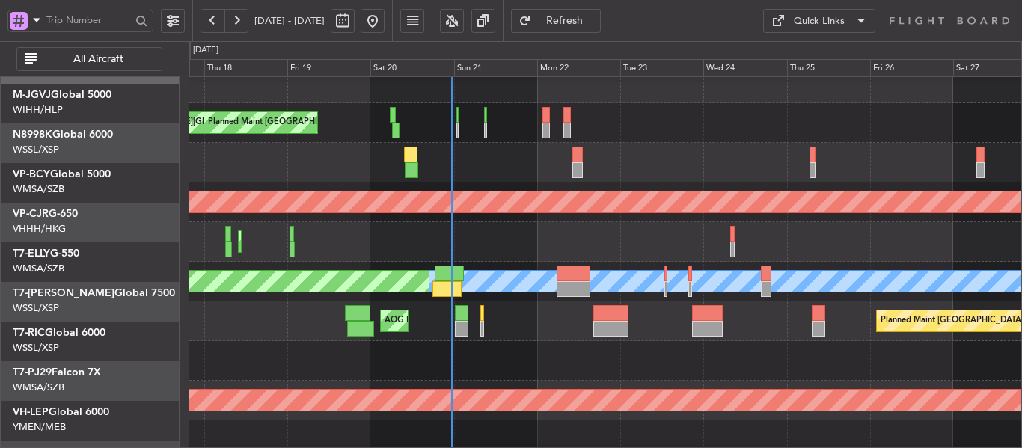
click at [501, 232] on div "Planned Maint [GEOGRAPHIC_DATA] ([GEOGRAPHIC_DATA] Intl) Planned Maint [GEOGRAP…" at bounding box center [605, 242] width 832 height 40
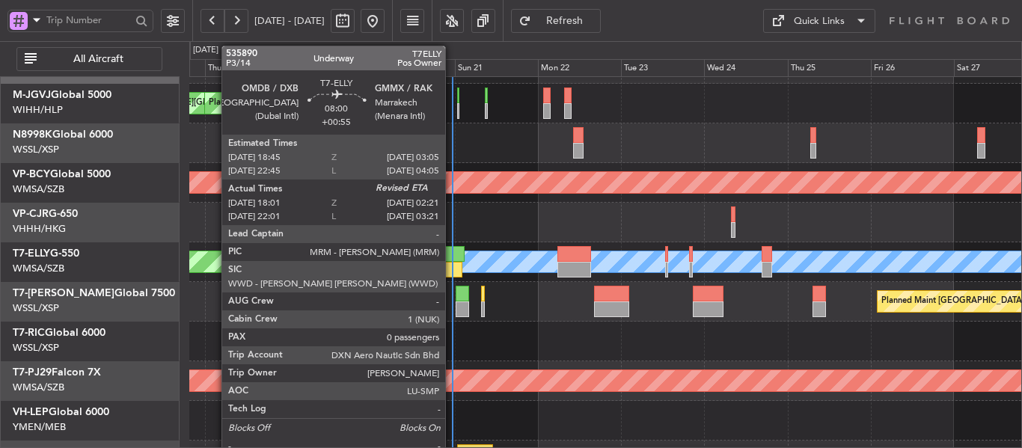
click at [452, 265] on div at bounding box center [447, 270] width 29 height 16
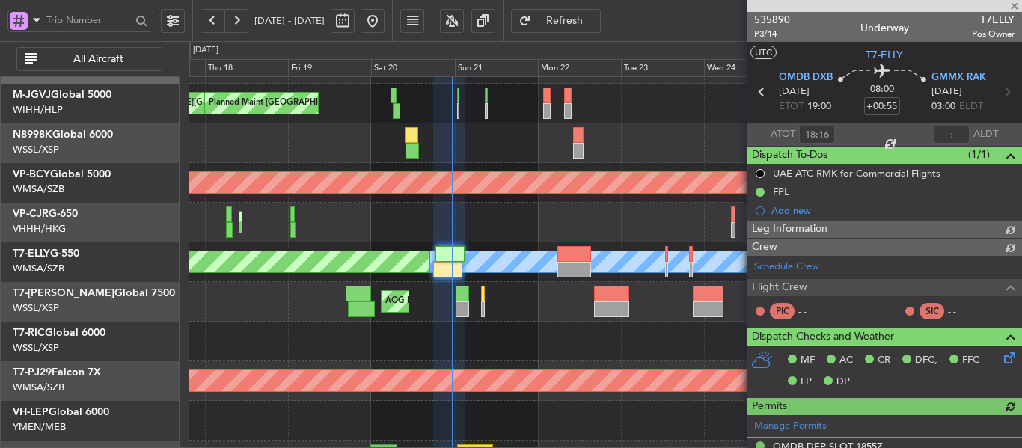
type input "[PERSON_NAME] (BTA)"
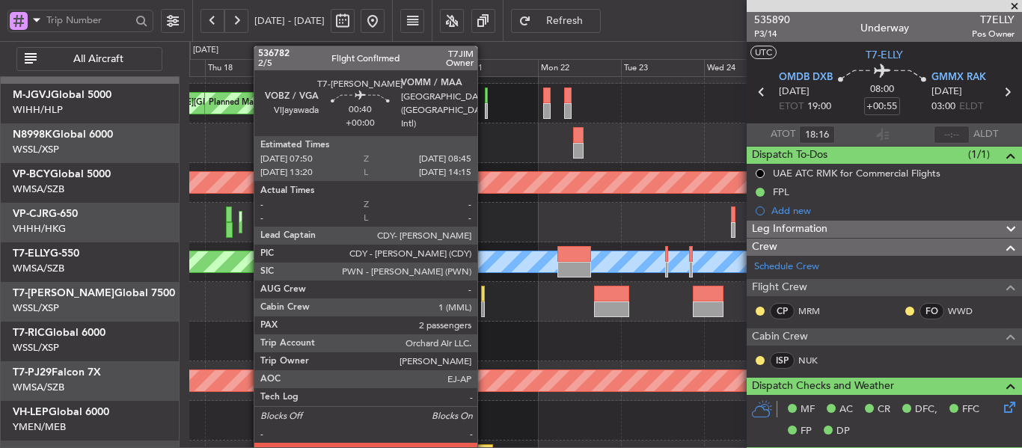
click at [484, 303] on div at bounding box center [483, 310] width 4 height 16
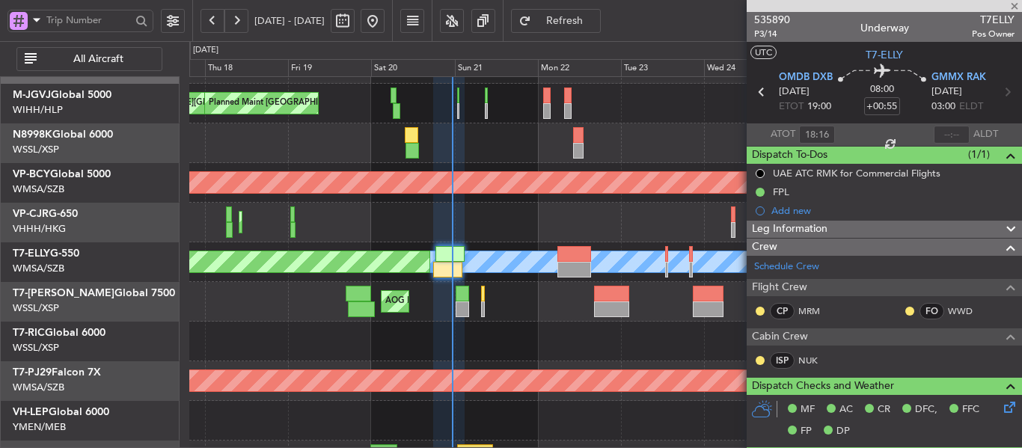
type input "2"
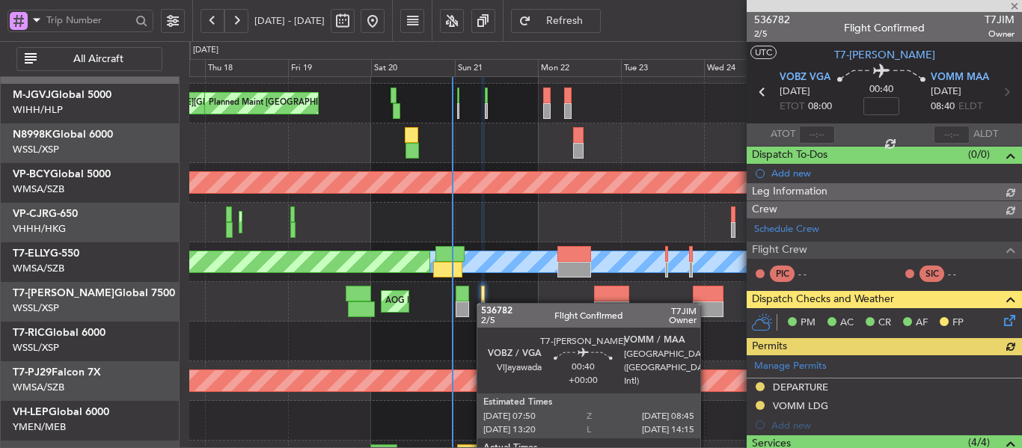
type input "[PERSON_NAME] (LEU)"
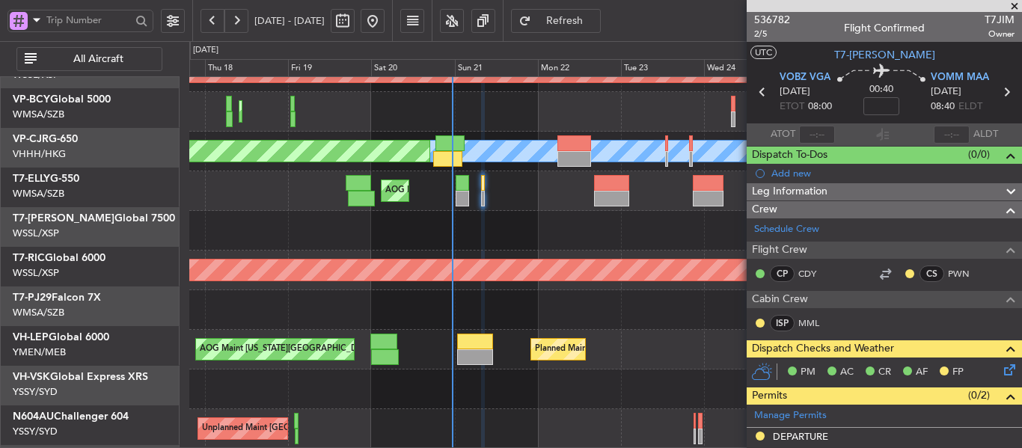
scroll to position [144, 0]
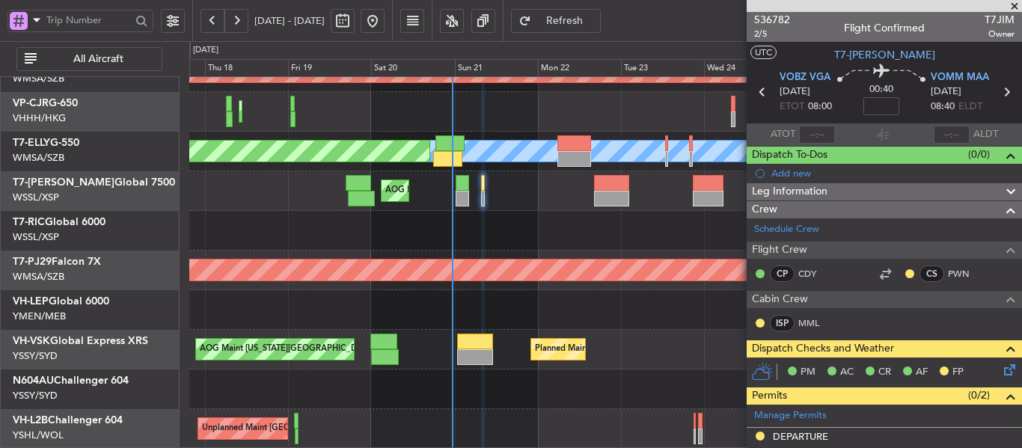
click at [478, 365] on div "Planned Maint Sydney ([PERSON_NAME] Intl) AOG Maint [US_STATE][GEOGRAPHIC_DATA]…" at bounding box center [605, 350] width 832 height 40
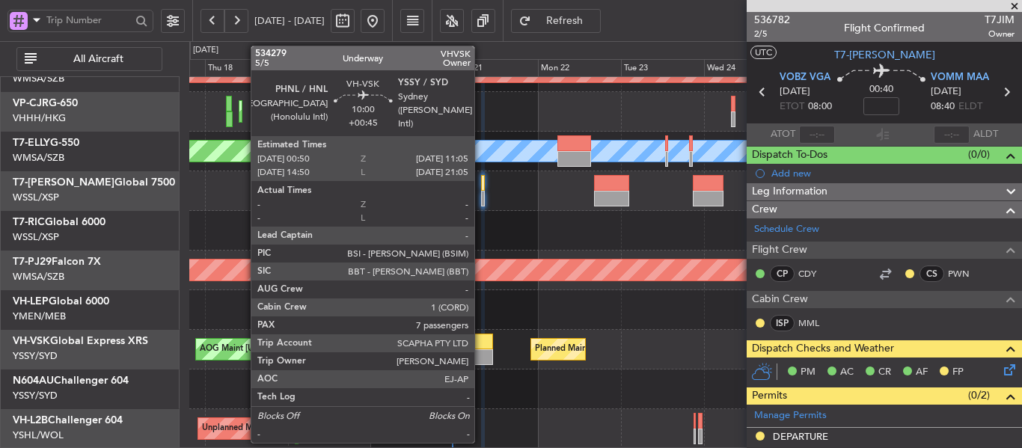
click at [481, 350] on div at bounding box center [475, 358] width 36 height 16
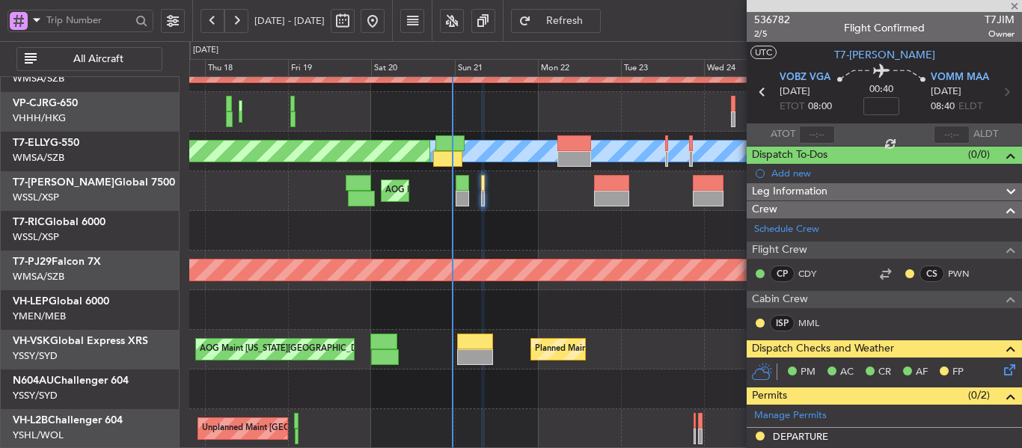
type input "+00:45"
type input "7"
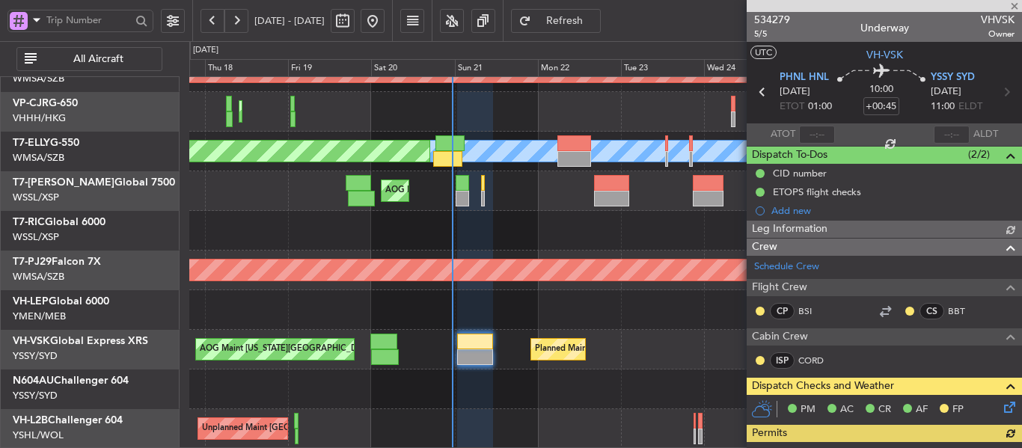
type input "[PERSON_NAME] (LEU)"
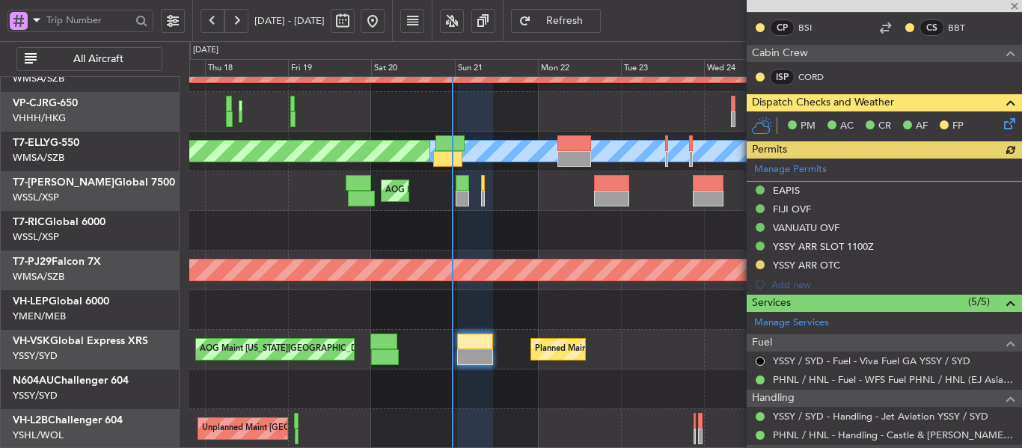
scroll to position [374, 0]
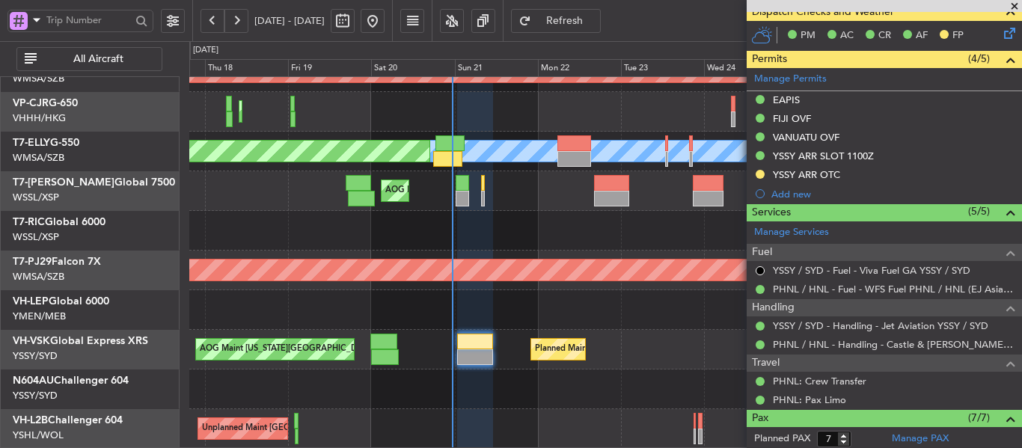
click at [1013, 7] on span at bounding box center [1014, 6] width 15 height 13
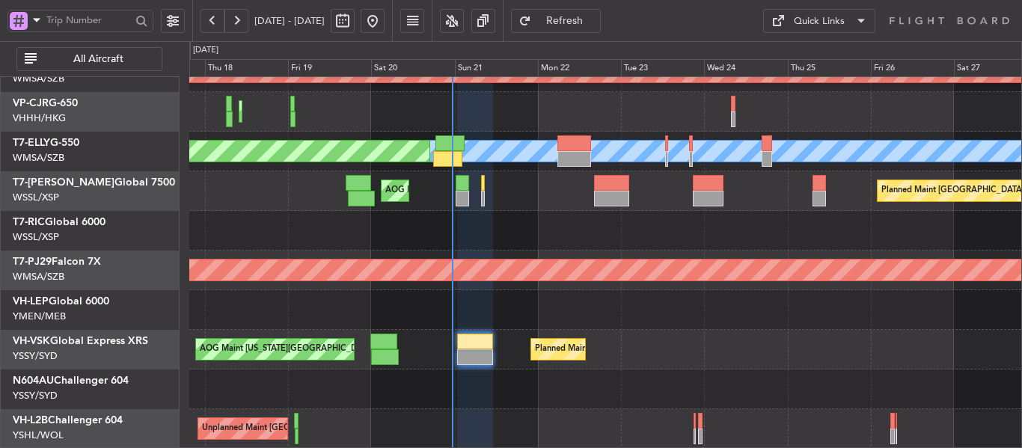
type input "0"
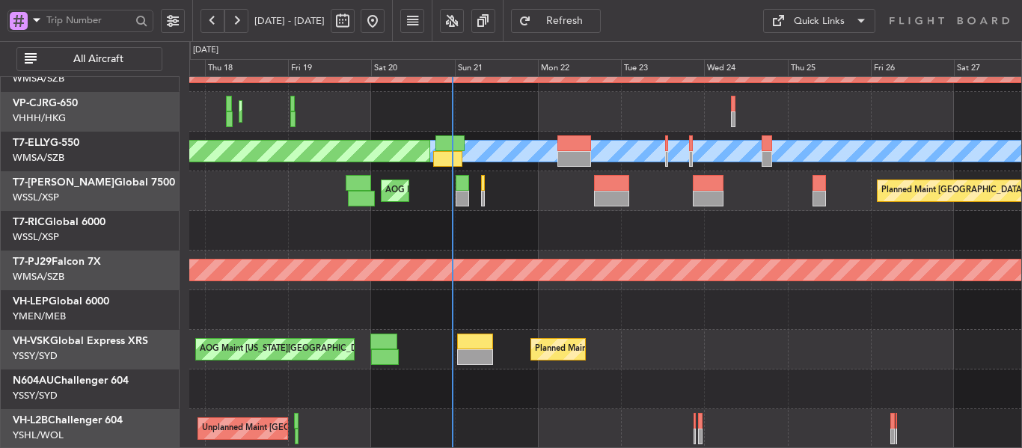
click at [1013, 7] on span at bounding box center [1014, 6] width 15 height 13
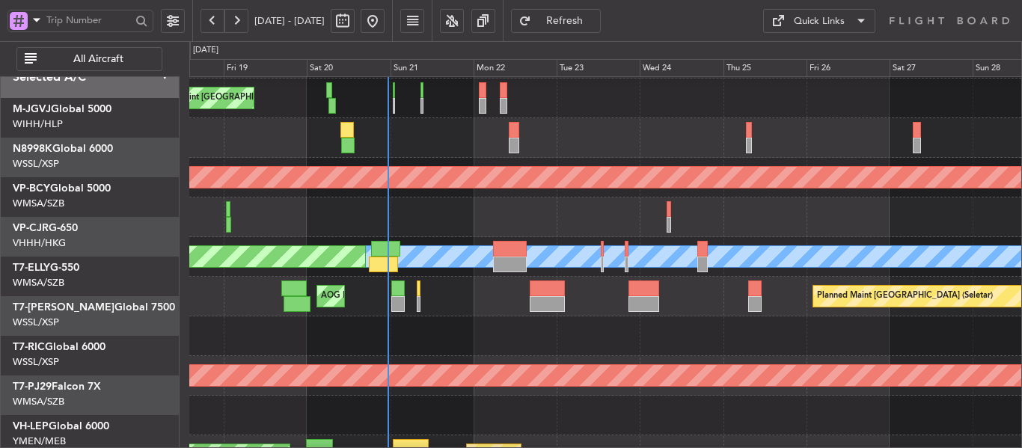
click at [504, 346] on div at bounding box center [605, 337] width 832 height 40
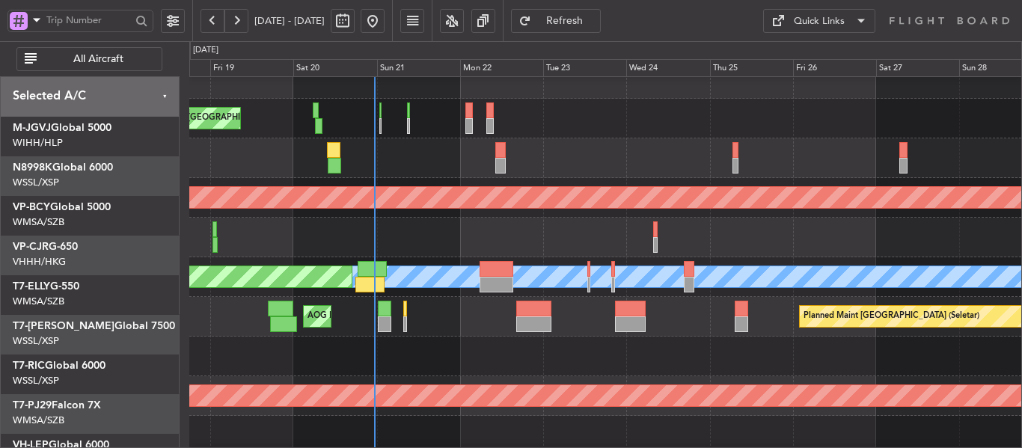
click at [553, 277] on div "[PERSON_NAME][GEOGRAPHIC_DATA] ([PERSON_NAME] Intl) [PERSON_NAME] Jakarta (Hali…" at bounding box center [605, 317] width 832 height 516
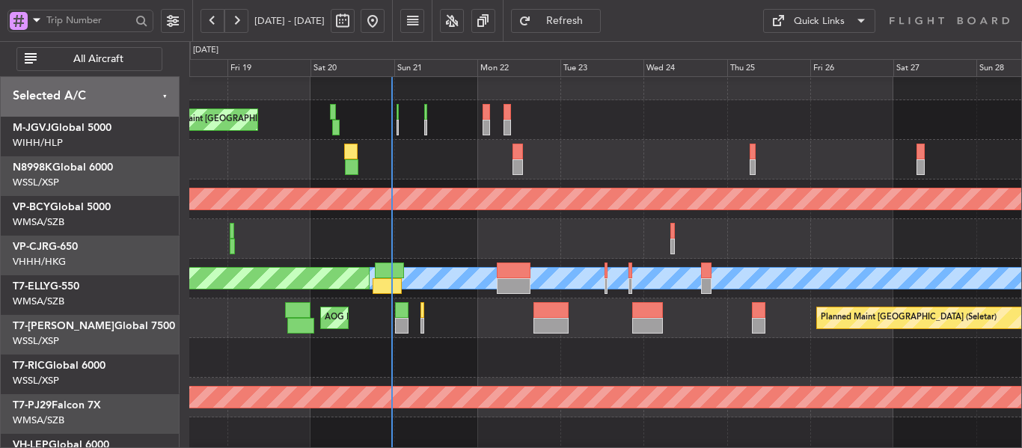
scroll to position [38, 0]
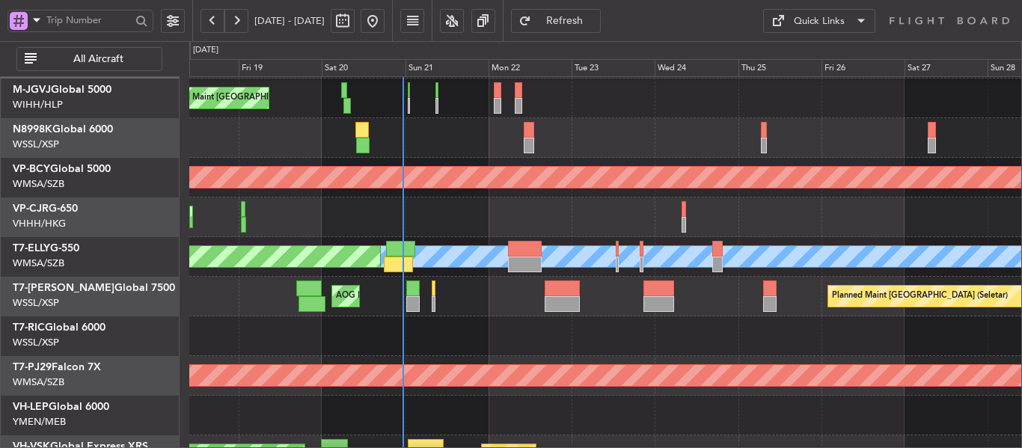
click at [533, 213] on div "Planned Maint [GEOGRAPHIC_DATA] ([GEOGRAPHIC_DATA] Intl) Planned Maint [GEOGRAP…" at bounding box center [605, 218] width 832 height 40
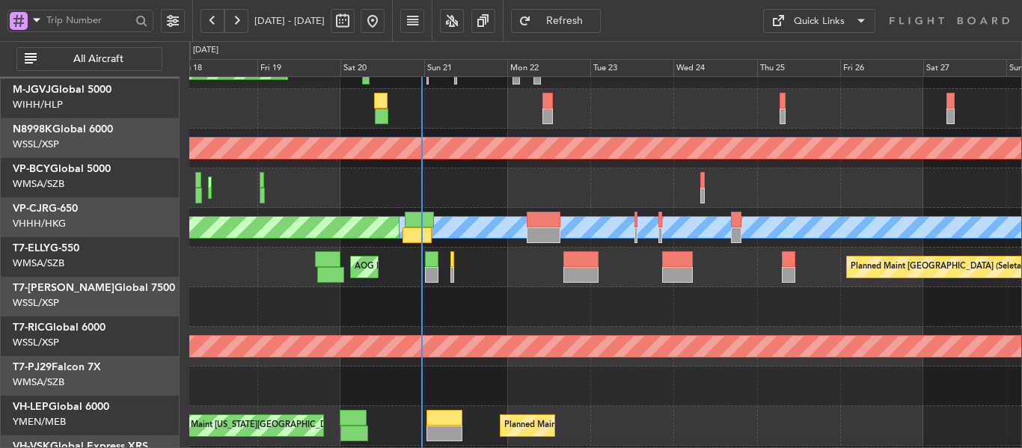
scroll to position [98, 0]
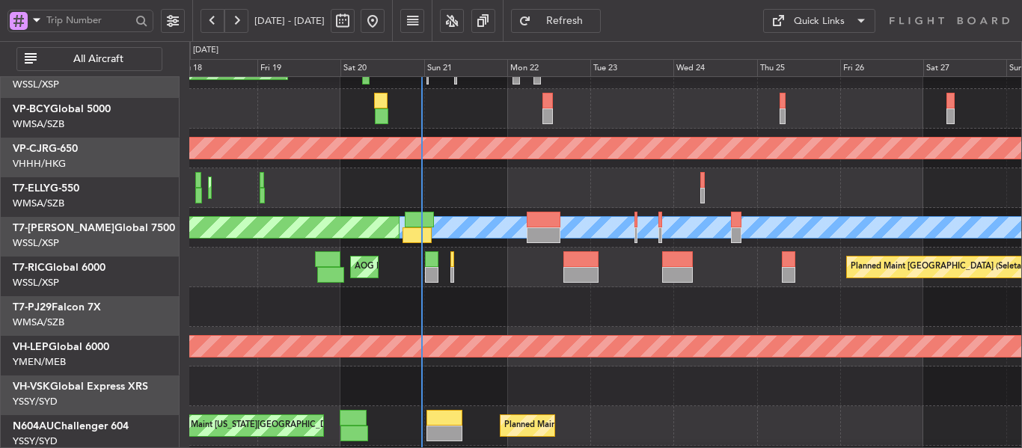
click at [537, 287] on div at bounding box center [605, 307] width 832 height 40
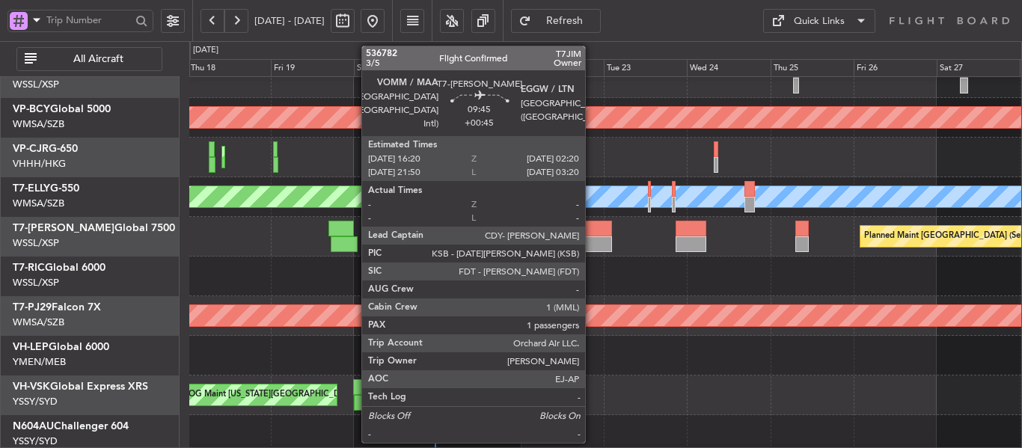
click at [592, 242] on div at bounding box center [594, 244] width 35 height 16
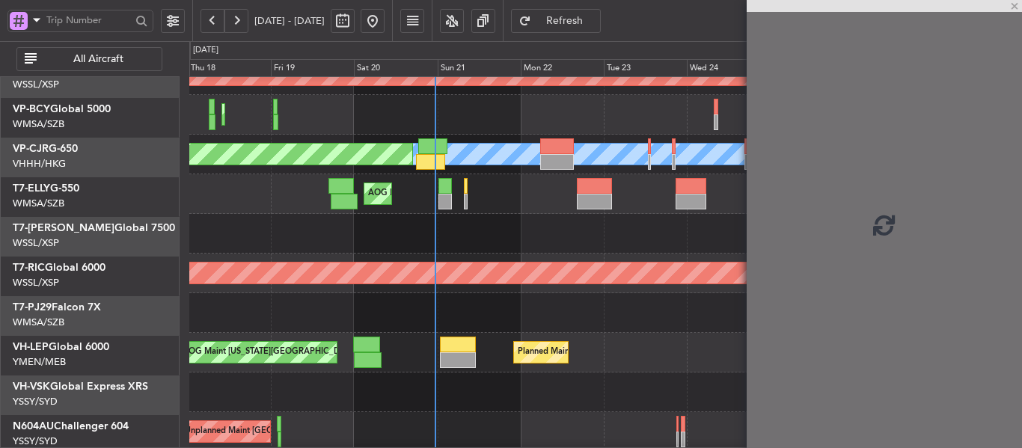
scroll to position [144, 0]
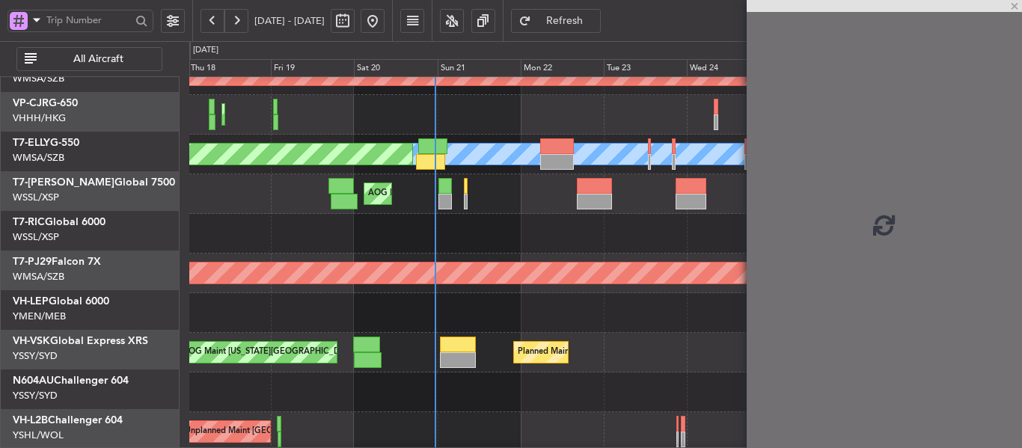
click at [627, 263] on div "Unplanned Maint [GEOGRAPHIC_DATA] (Sultan [PERSON_NAME] [PERSON_NAME] - Subang)…" at bounding box center [605, 194] width 832 height 516
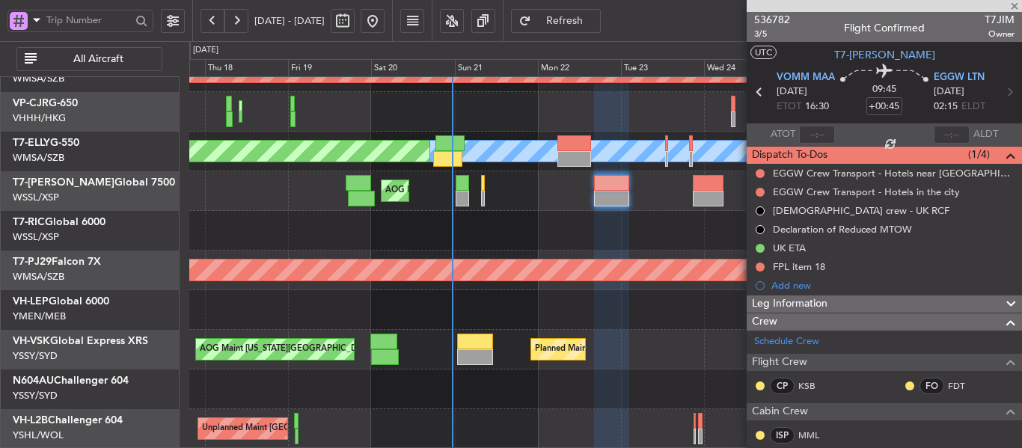
click at [1016, 8] on div at bounding box center [884, 6] width 275 height 12
click at [1019, 4] on span at bounding box center [1014, 6] width 15 height 13
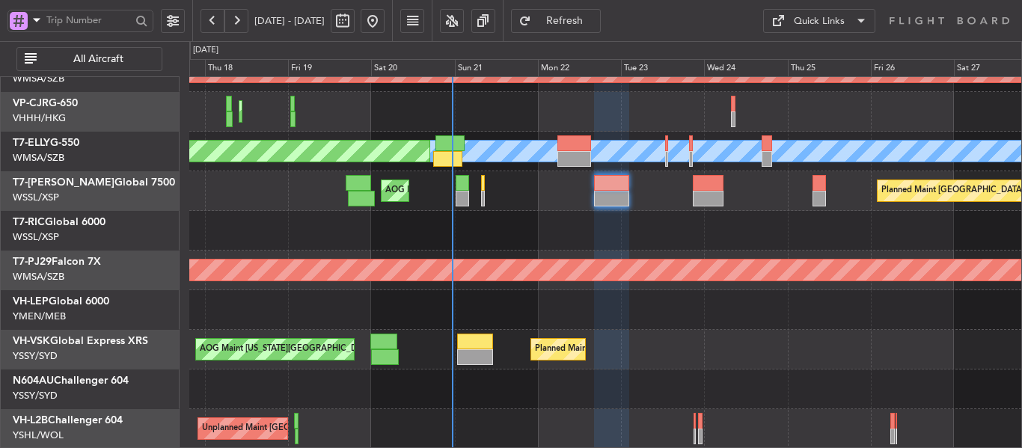
type input "0"
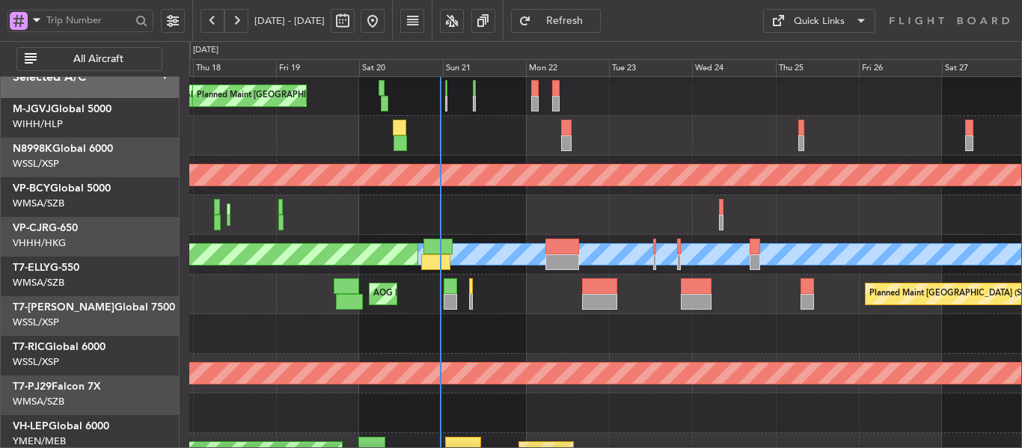
scroll to position [0, 0]
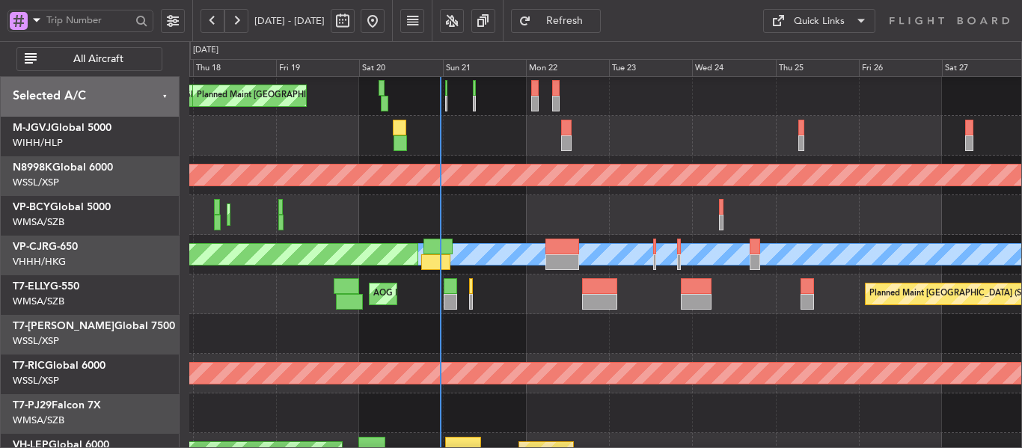
click at [562, 314] on div "Planned Maint [GEOGRAPHIC_DATA] (Seletar) AOG Maint Singapore (Seletar) Planned…" at bounding box center [605, 295] width 832 height 40
